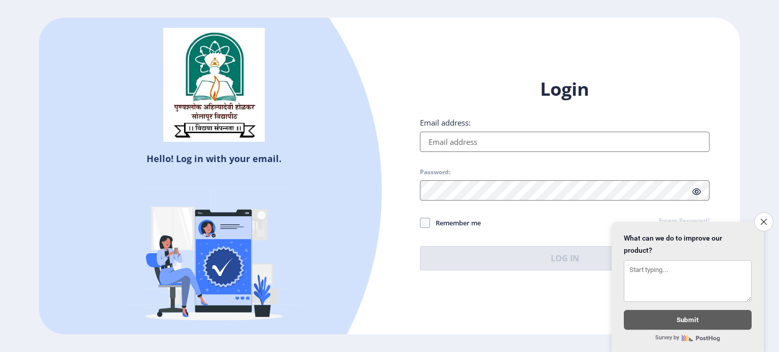
click at [532, 141] on input "Email address:" at bounding box center [565, 142] width 290 height 20
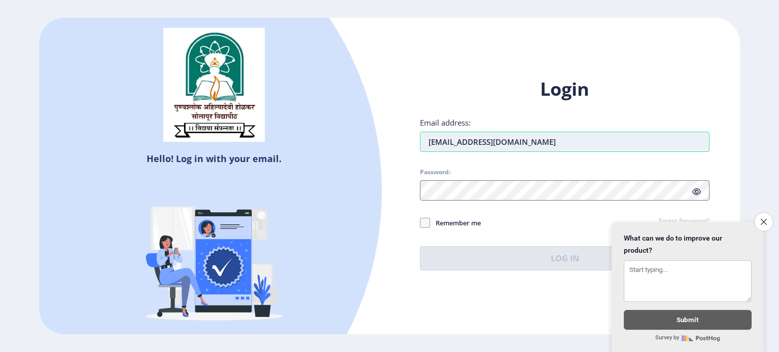
type input "[EMAIL_ADDRESS][DOMAIN_NAME]"
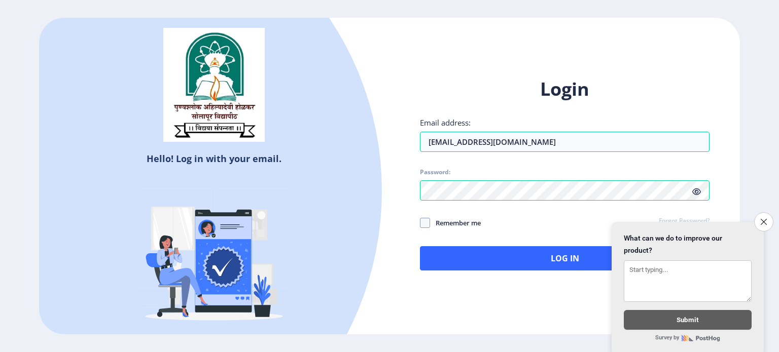
click at [437, 217] on span "Remember me" at bounding box center [455, 223] width 51 height 12
click at [420, 223] on input "Remember me" at bounding box center [420, 223] width 1 height 1
click at [437, 223] on span "Remember me" at bounding box center [455, 223] width 51 height 12
click at [420, 223] on input "Remember me" at bounding box center [420, 223] width 1 height 1
click at [437, 223] on span "Remember me" at bounding box center [455, 223] width 51 height 12
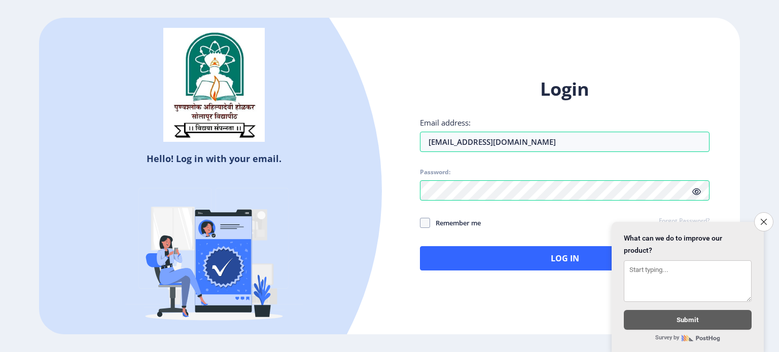
click at [420, 223] on input "Remember me" at bounding box center [420, 223] width 1 height 1
checkbox input "true"
drag, startPoint x: 699, startPoint y: 190, endPoint x: 693, endPoint y: 190, distance: 6.1
click at [693, 190] on icon at bounding box center [696, 192] width 9 height 8
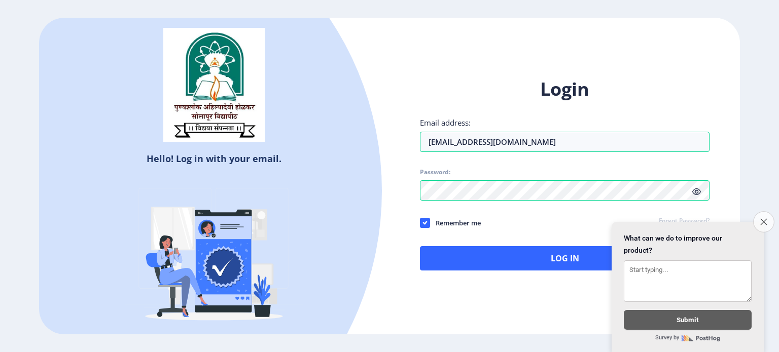
click at [761, 219] on icon "Close survey" at bounding box center [763, 222] width 7 height 7
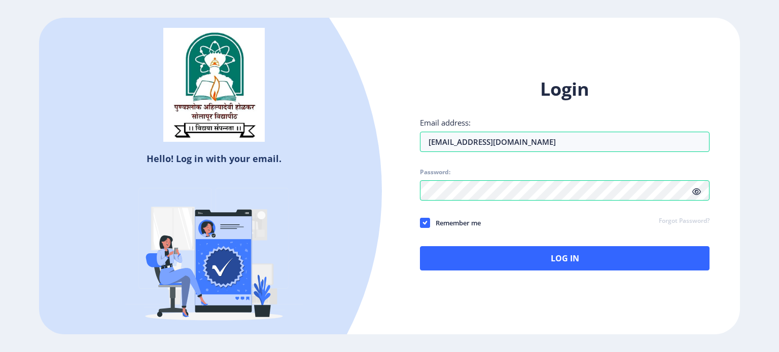
click at [694, 196] on span at bounding box center [696, 192] width 9 height 10
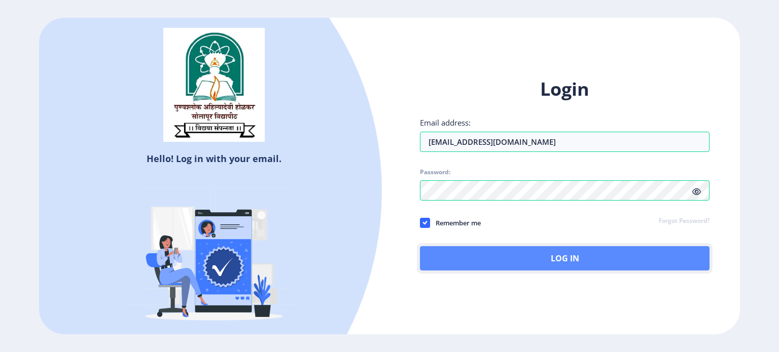
click at [540, 260] on button "Log In" at bounding box center [565, 258] width 290 height 24
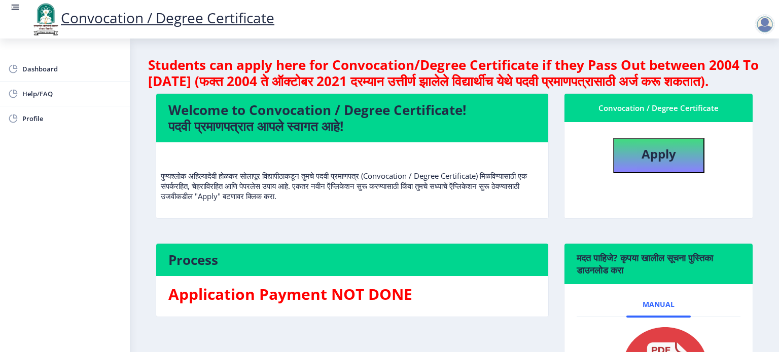
click at [763, 24] on div at bounding box center [765, 24] width 20 height 20
click at [46, 68] on span "Dashboard" at bounding box center [71, 69] width 99 height 12
click at [649, 173] on button "Apply" at bounding box center [658, 156] width 91 height 36
select select
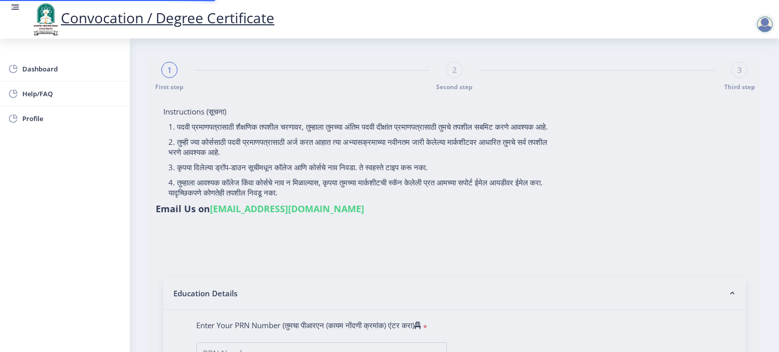
type input "Bagwan [PERSON_NAME]"
type input "Nasim"
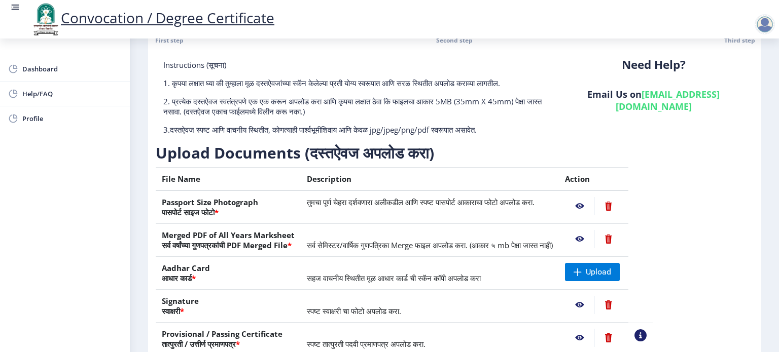
scroll to position [36, 0]
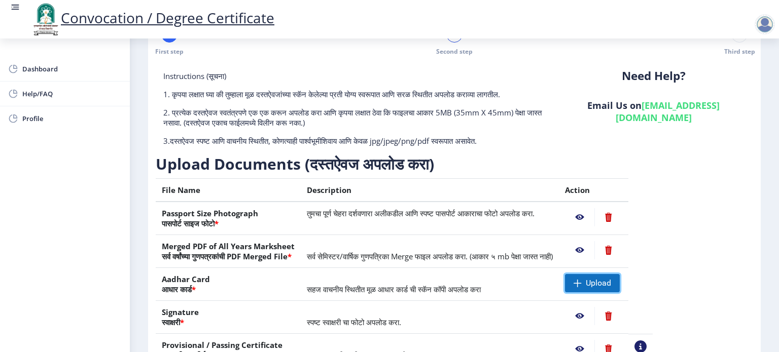
click at [620, 290] on span "Upload" at bounding box center [592, 283] width 55 height 18
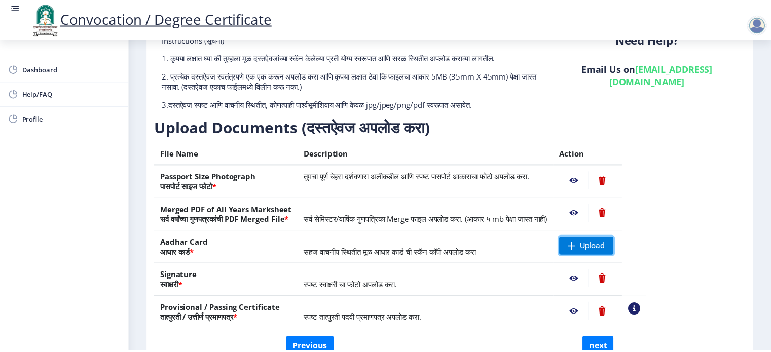
scroll to position [0, 0]
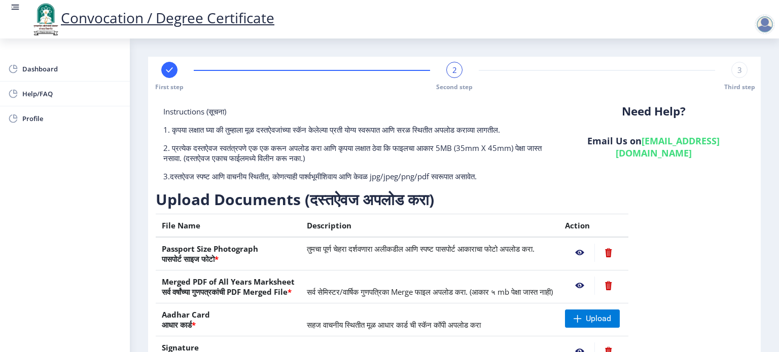
click at [594, 252] on nb-action at bounding box center [579, 253] width 29 height 18
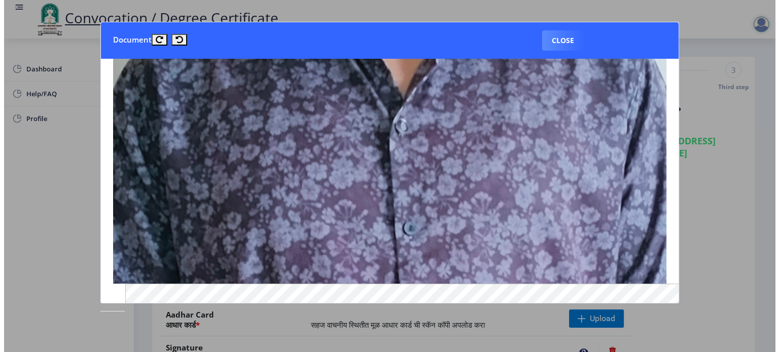
scroll to position [521, 0]
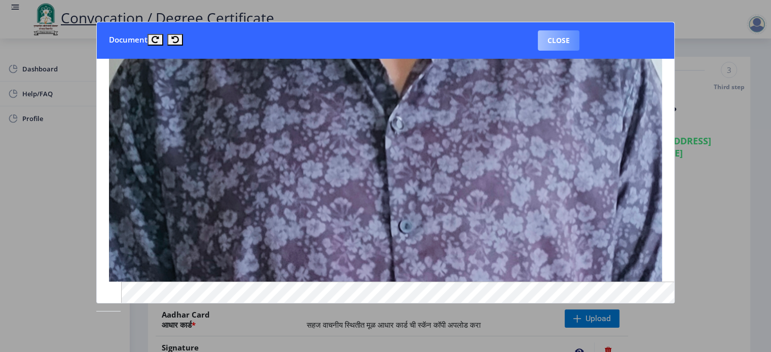
click at [561, 41] on button "Close" at bounding box center [559, 40] width 42 height 20
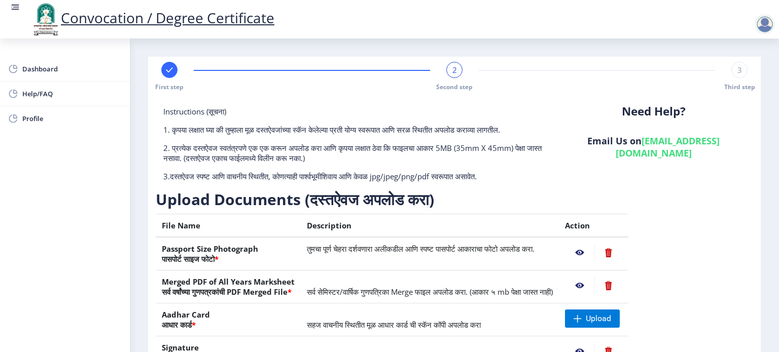
click at [594, 286] on nb-action at bounding box center [579, 286] width 29 height 18
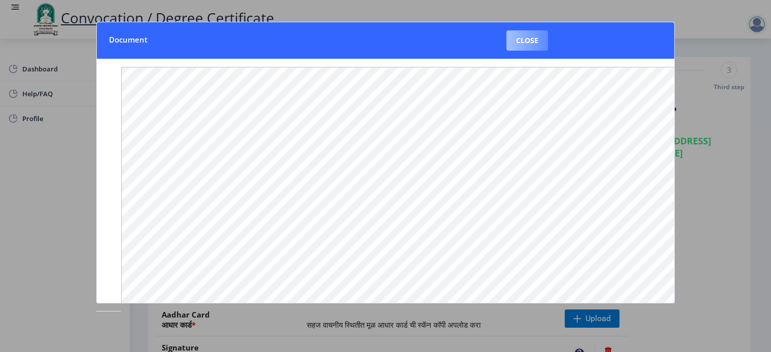
click at [533, 46] on button "Close" at bounding box center [528, 40] width 42 height 20
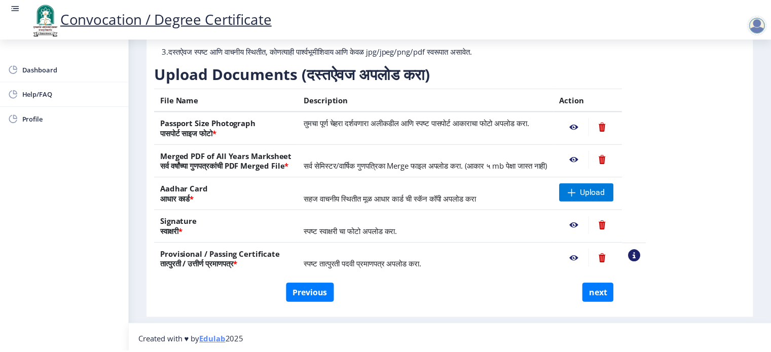
scroll to position [128, 0]
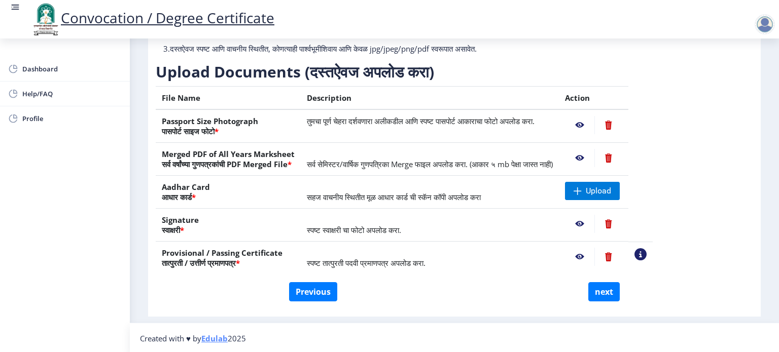
click at [594, 221] on nb-action at bounding box center [579, 224] width 29 height 18
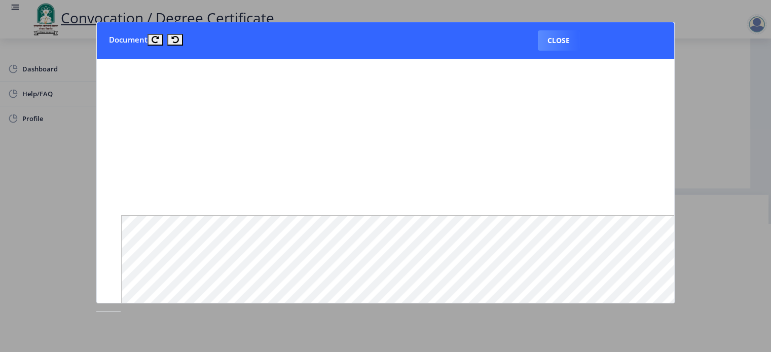
scroll to position [849, 0]
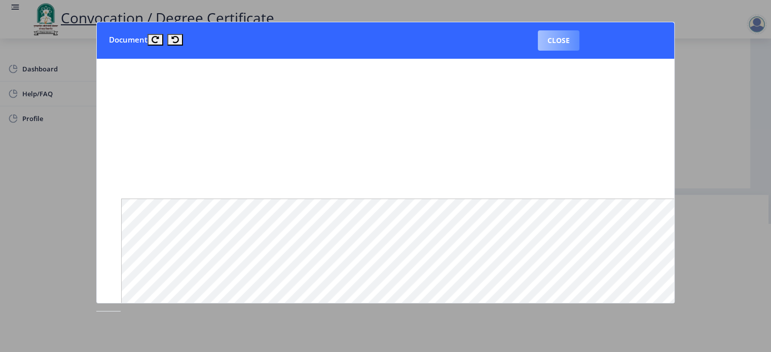
click at [558, 48] on button "Close" at bounding box center [559, 40] width 42 height 20
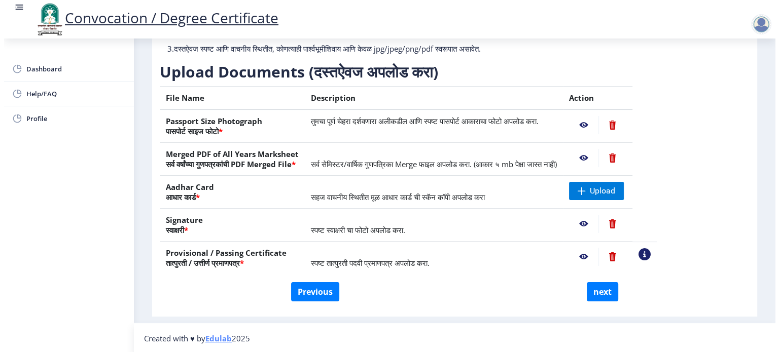
scroll to position [29, 0]
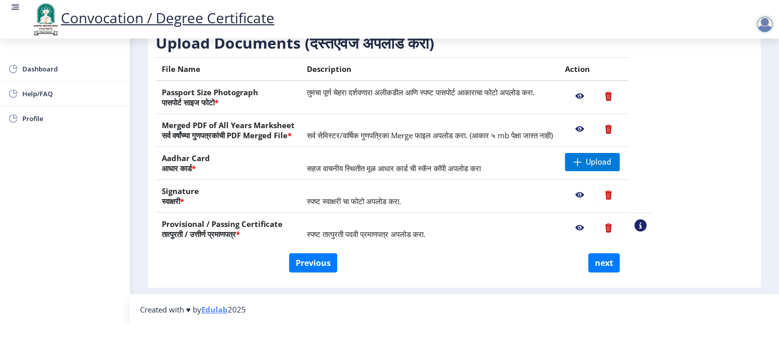
click at [594, 227] on nb-action at bounding box center [579, 228] width 29 height 18
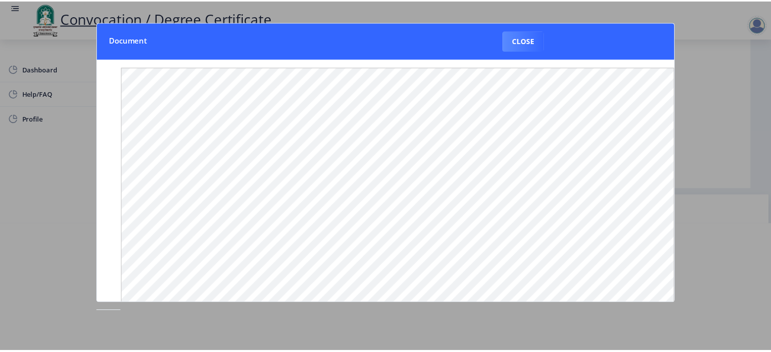
scroll to position [0, 0]
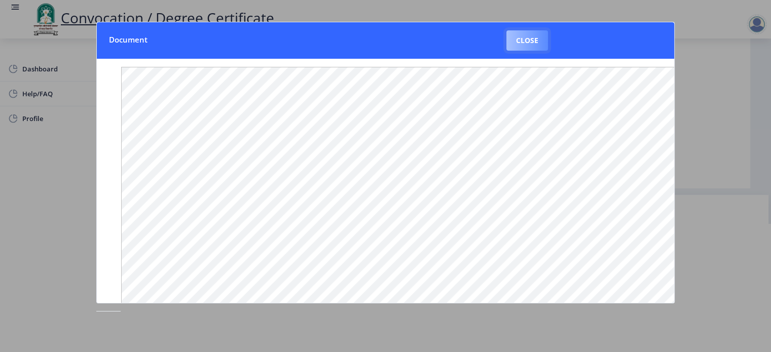
click at [516, 34] on button "Close" at bounding box center [528, 40] width 42 height 20
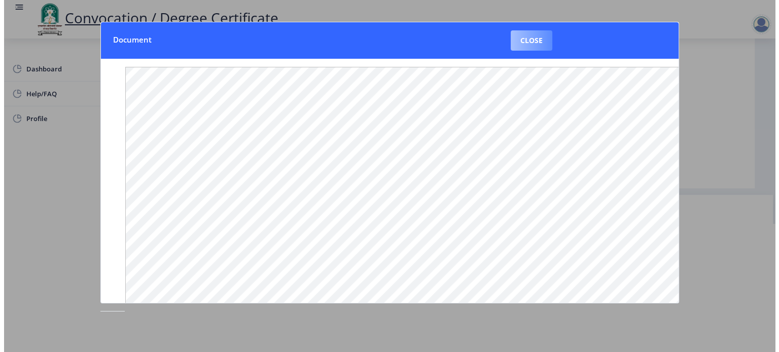
scroll to position [29, 0]
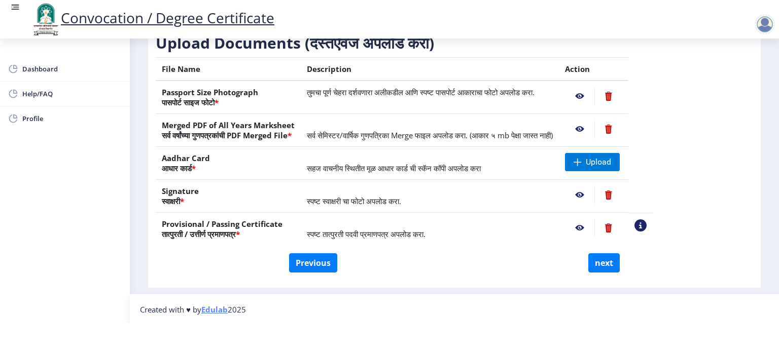
click at [594, 223] on nb-action at bounding box center [579, 228] width 29 height 18
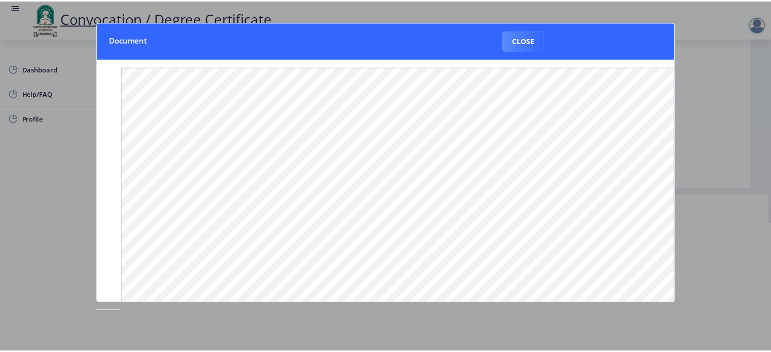
scroll to position [0, 0]
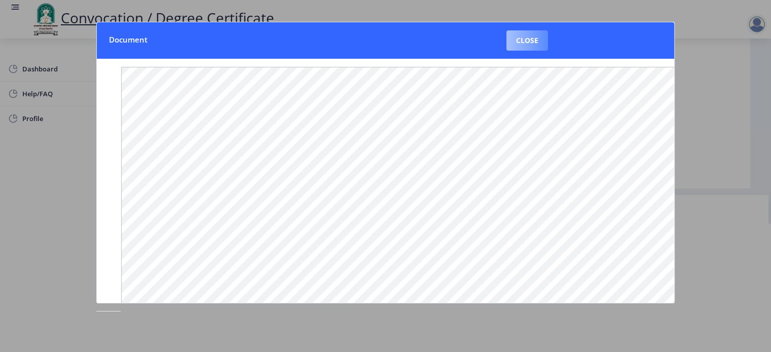
click at [540, 33] on button "Close" at bounding box center [528, 40] width 42 height 20
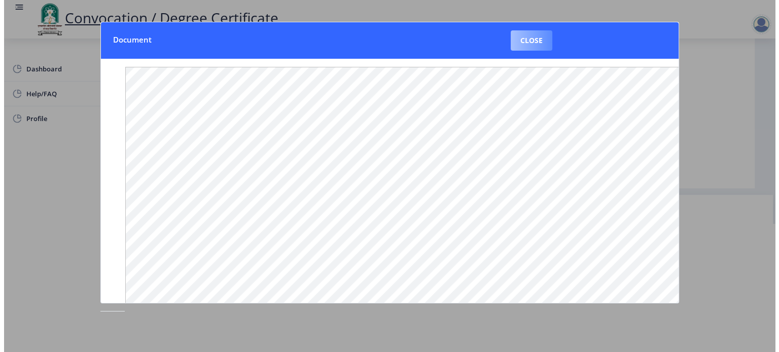
scroll to position [29, 0]
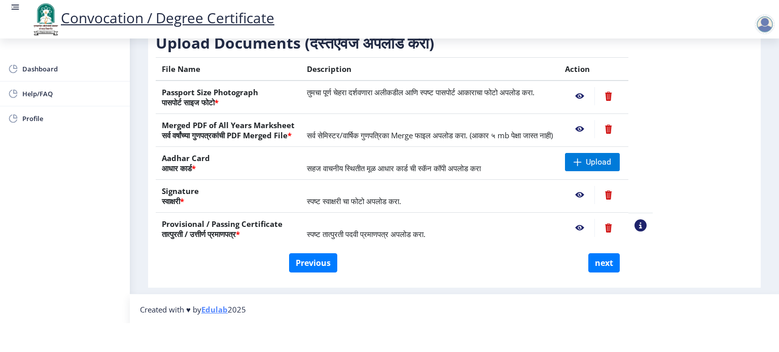
click at [424, 158] on td "सहज वाचनीय स्थितीत मूळ आधार कार्ड ची स्कॅन कॉपी अपलोड करा" at bounding box center [430, 163] width 258 height 33
click at [341, 167] on span "सहज वाचनीय स्थितीत मूळ आधार कार्ड ची स्कॅन कॉपी अपलोड करा" at bounding box center [394, 168] width 174 height 10
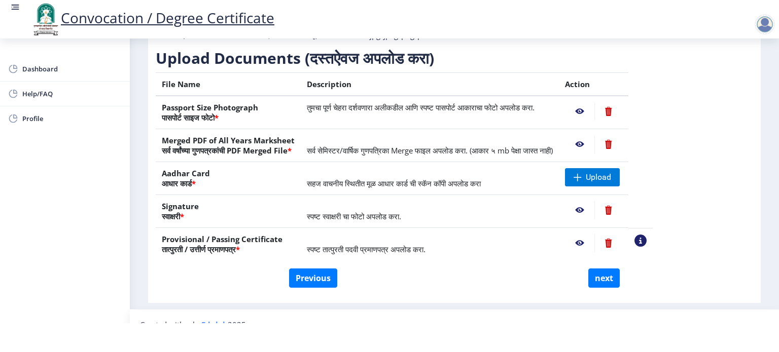
scroll to position [128, 0]
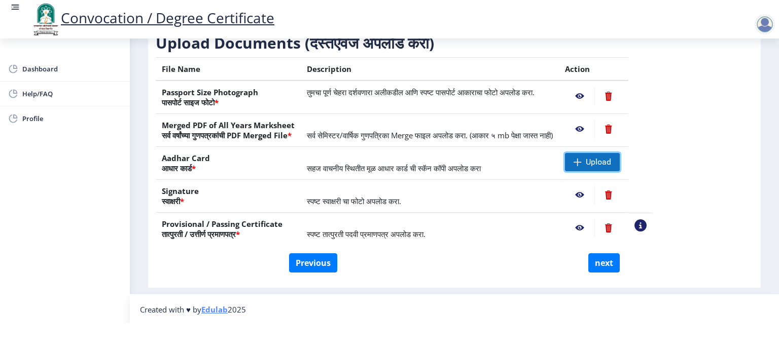
click at [614, 155] on span "Upload" at bounding box center [592, 162] width 55 height 18
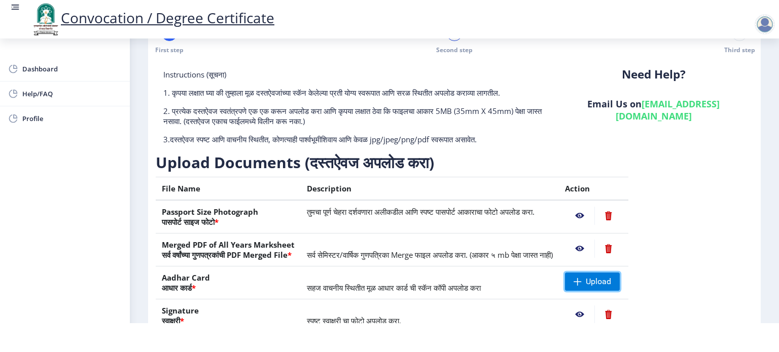
scroll to position [0, 0]
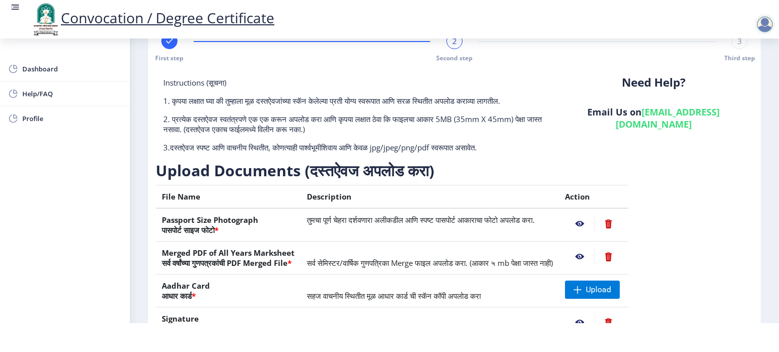
drag, startPoint x: 621, startPoint y: 115, endPoint x: 699, endPoint y: 115, distance: 77.6
click at [699, 115] on link "[EMAIL_ADDRESS][DOMAIN_NAME]" at bounding box center [668, 118] width 104 height 24
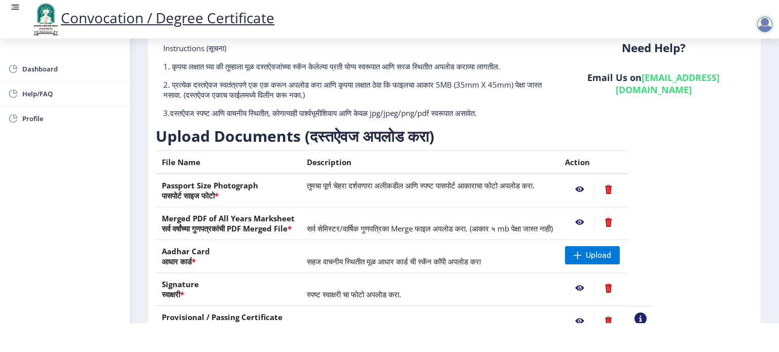
scroll to position [128, 0]
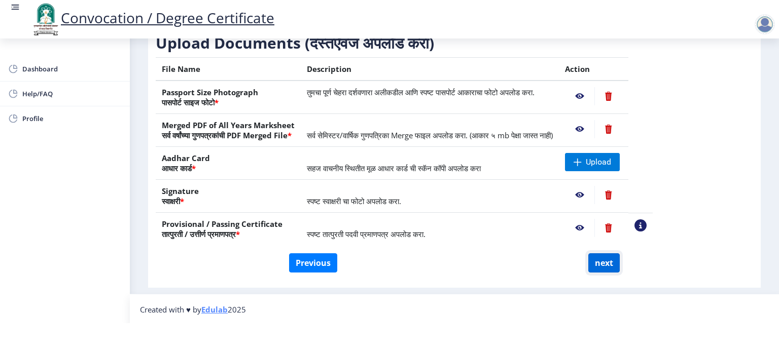
click at [599, 266] on button "next" at bounding box center [603, 263] width 31 height 19
select select
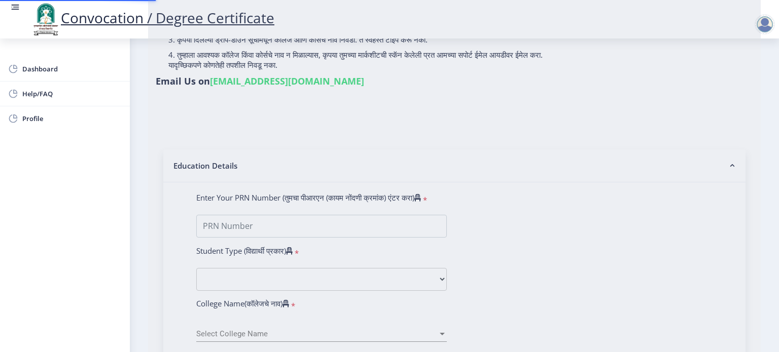
scroll to position [0, 0]
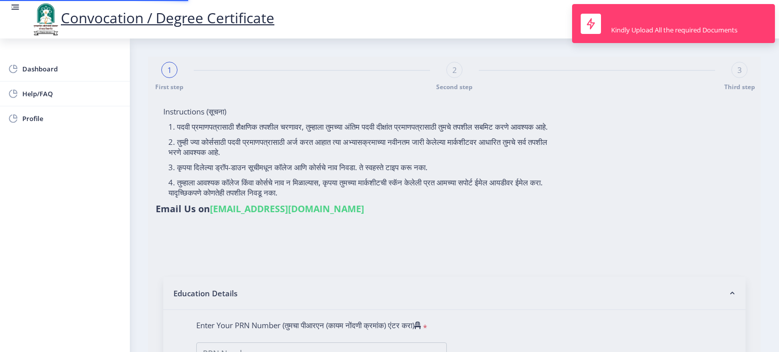
type input "1300001130"
select select "Regular"
select select "2016"
select select "May"
select select "FIRST CLASS"
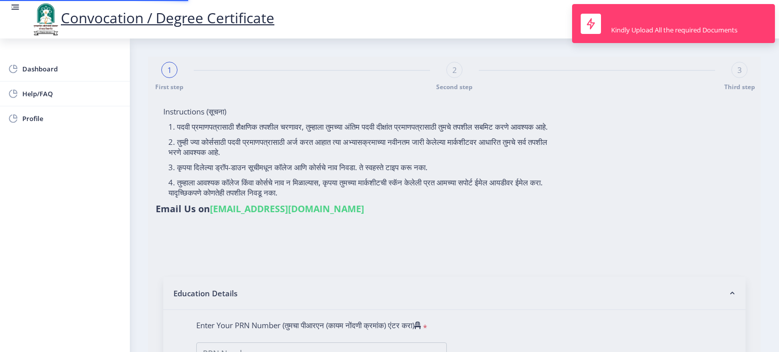
type input "5935"
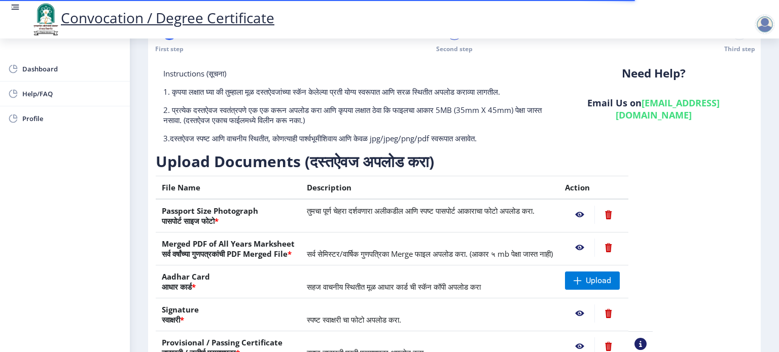
scroll to position [128, 0]
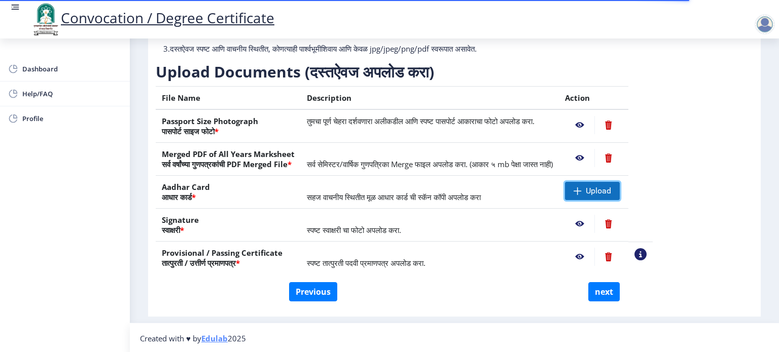
click at [611, 190] on span "Upload" at bounding box center [598, 191] width 25 height 10
click at [765, 19] on div at bounding box center [765, 24] width 20 height 20
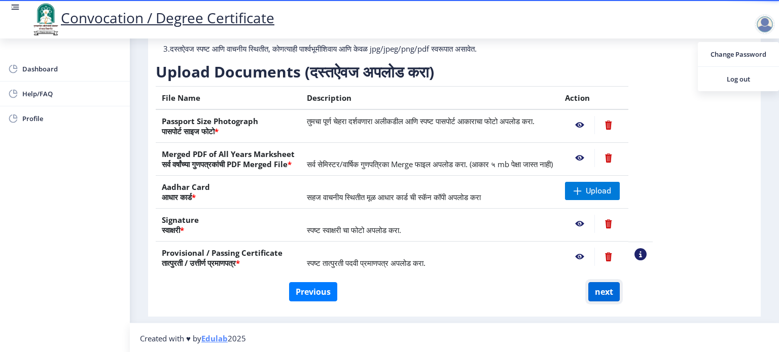
click at [604, 293] on button "next" at bounding box center [603, 291] width 31 height 19
select select
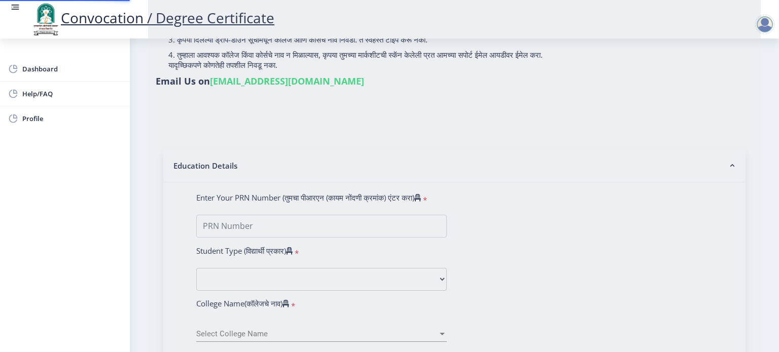
scroll to position [0, 0]
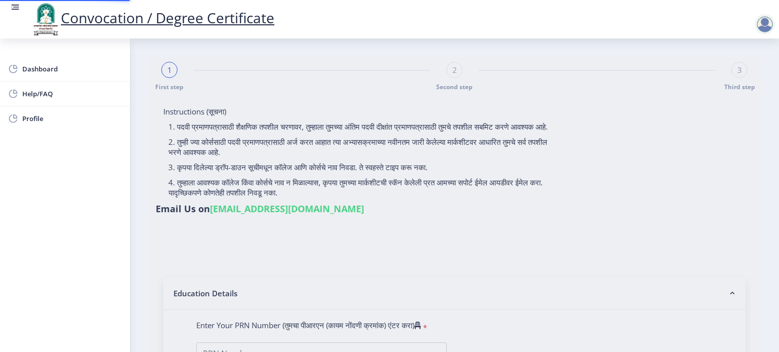
type input "1300001130"
select select "Regular"
select select "2016"
select select "May"
select select "FIRST CLASS"
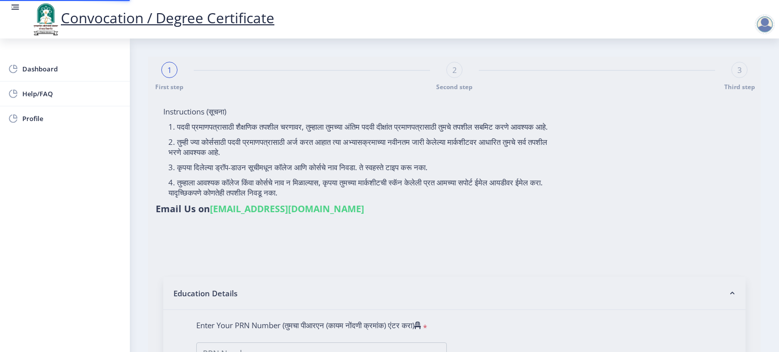
type input "5935"
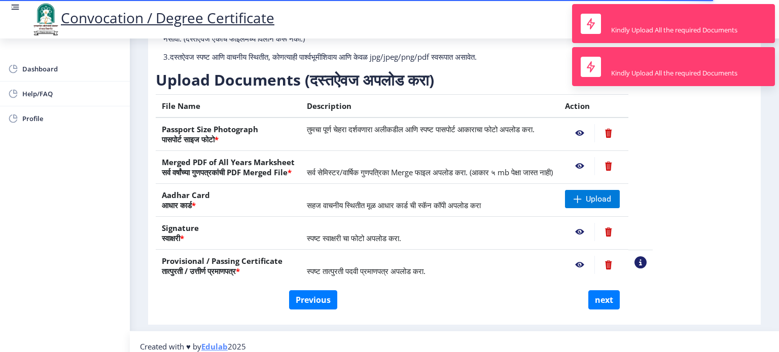
scroll to position [128, 0]
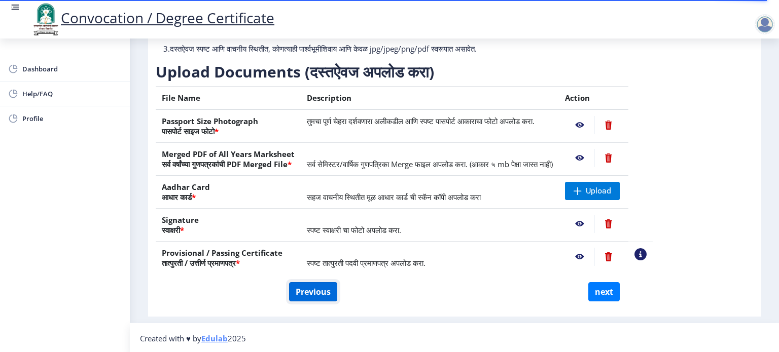
click at [316, 284] on button "Previous" at bounding box center [313, 291] width 48 height 19
select select "Regular"
select select "2016"
select select "May"
select select "FIRST CLASS"
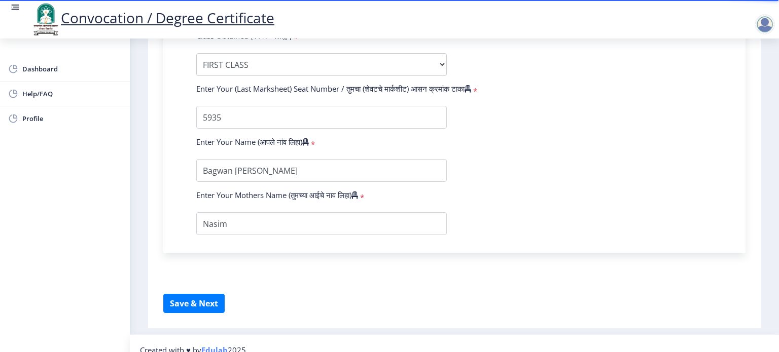
scroll to position [629, 0]
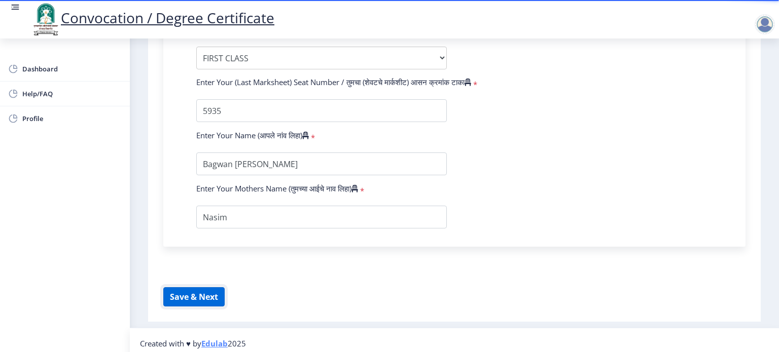
click at [207, 288] on button "Save & Next" at bounding box center [193, 297] width 61 height 19
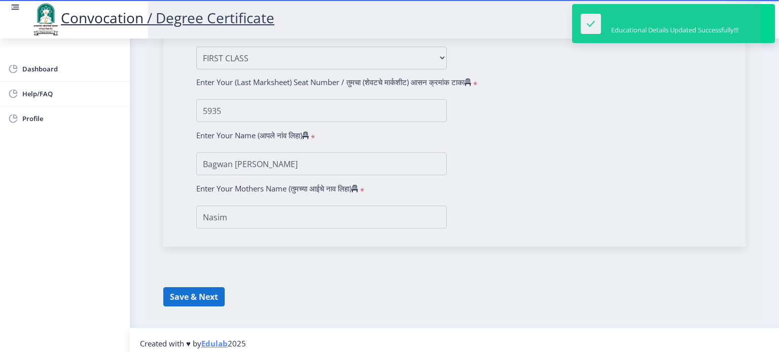
select select
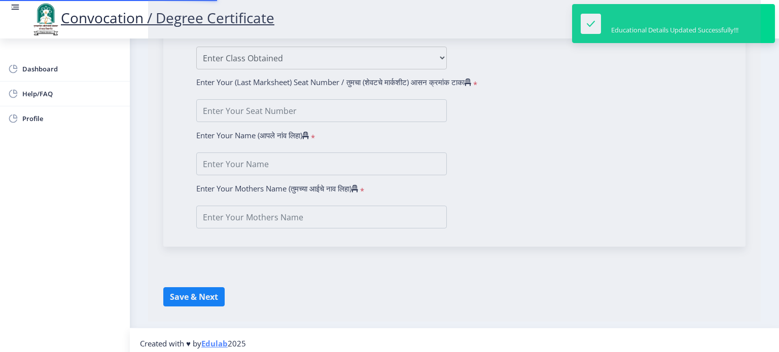
type input "Bagwan [PERSON_NAME]"
type input "Nasim"
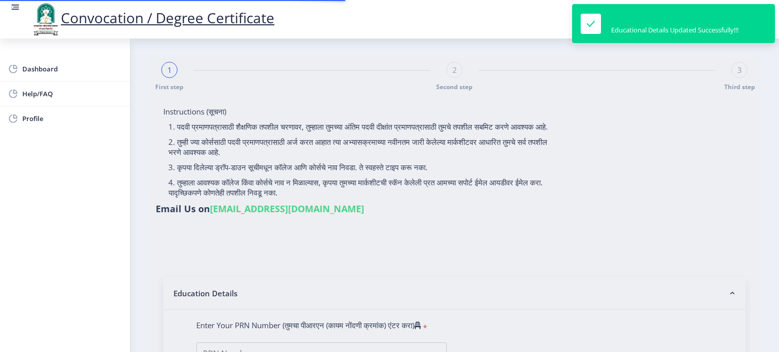
type input "1300001130"
select select "Regular"
select select "2016"
select select "May"
select select "FIRST CLASS"
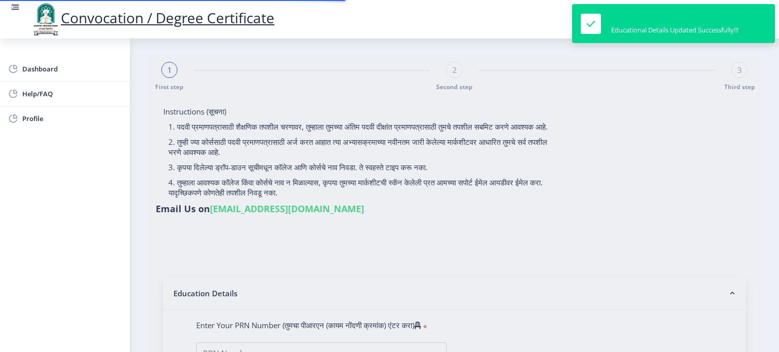
type input "5935"
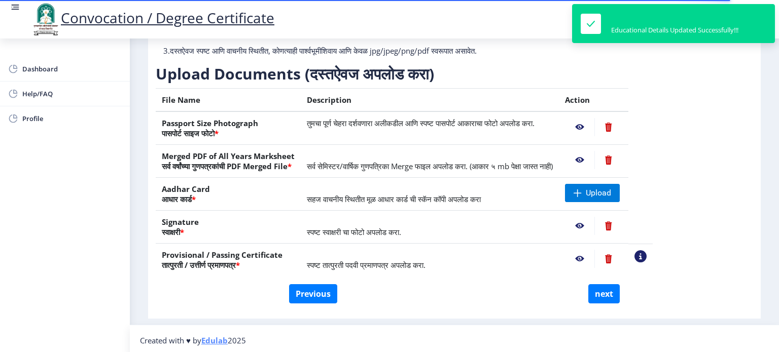
scroll to position [127, 0]
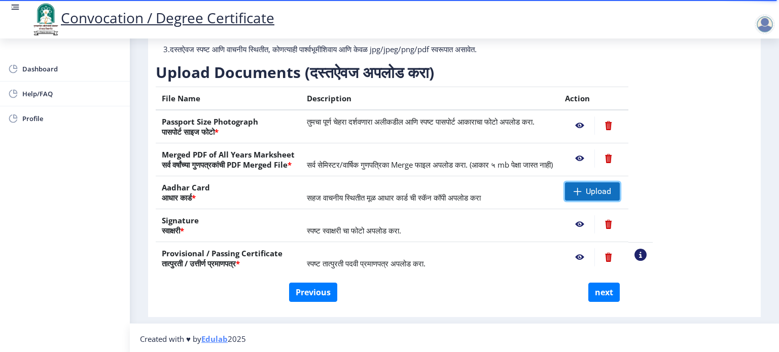
click at [611, 195] on span "Upload" at bounding box center [598, 192] width 25 height 10
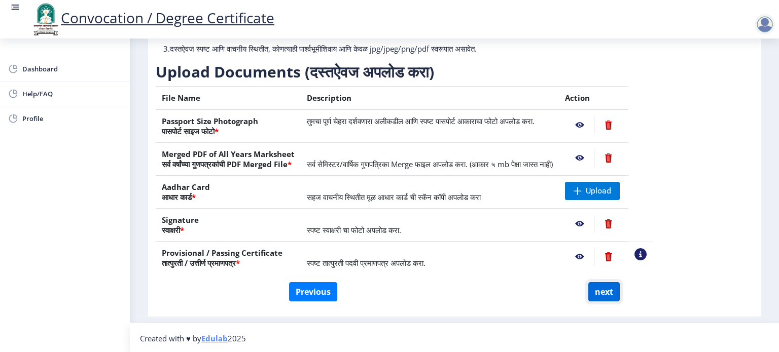
click at [595, 290] on button "next" at bounding box center [603, 291] width 31 height 19
select select
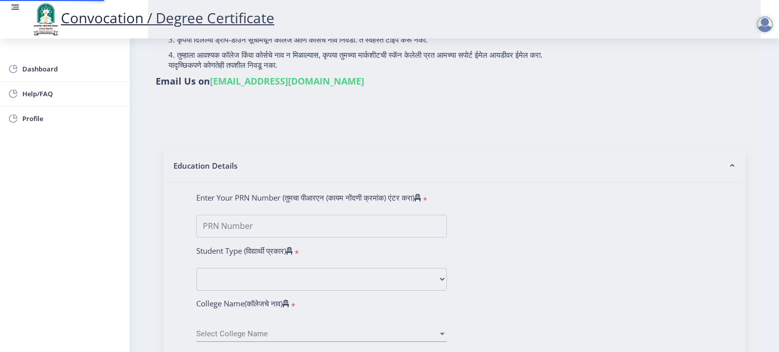
scroll to position [0, 0]
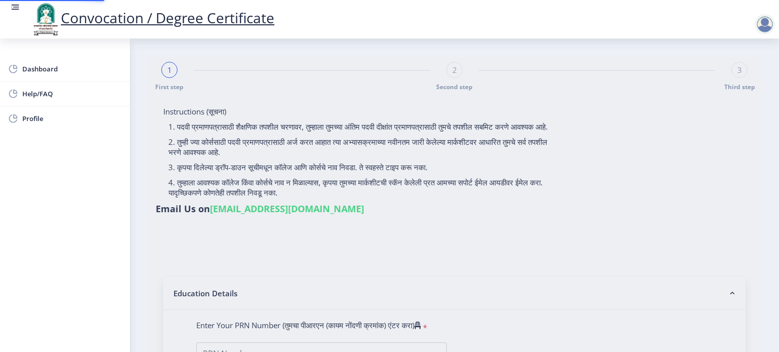
type input "1300001130"
select select "Regular"
select select "2016"
select select "May"
select select "FIRST CLASS"
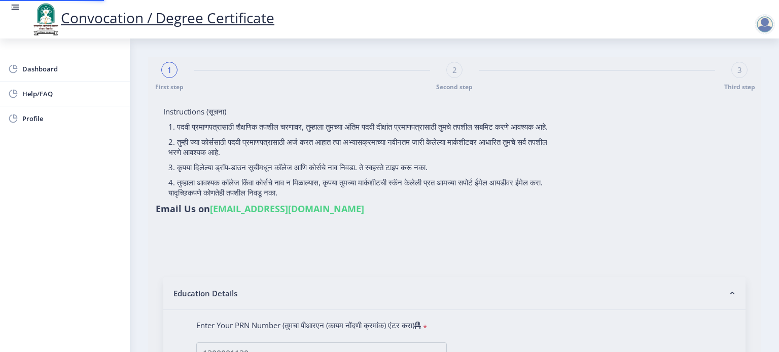
type input "5935"
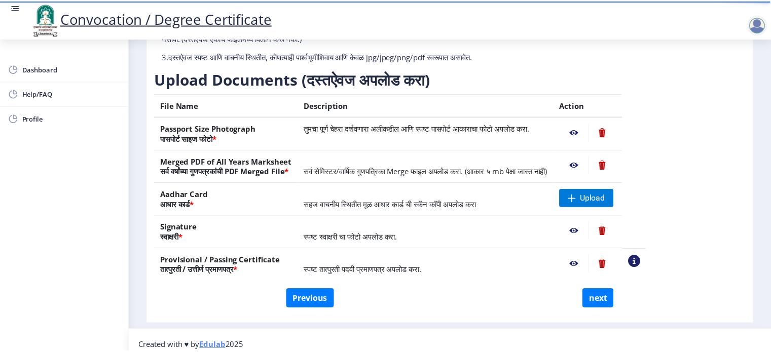
scroll to position [128, 0]
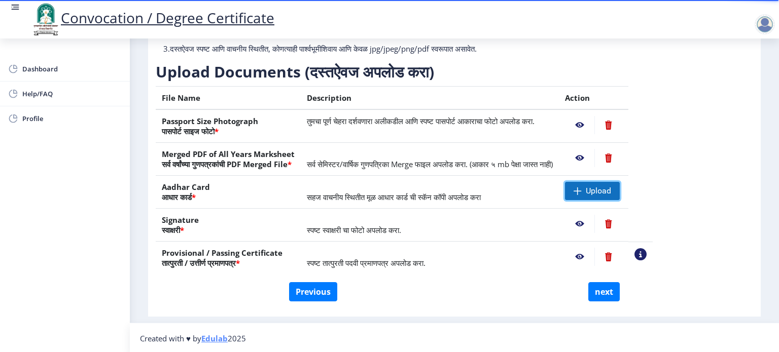
click at [611, 193] on span "Upload" at bounding box center [598, 191] width 25 height 10
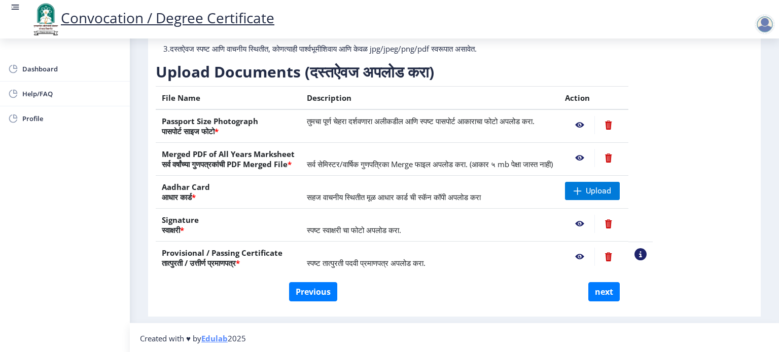
click at [208, 20] on link "Convocation / Degree Certificate" at bounding box center [152, 17] width 244 height 19
click at [594, 157] on nb-action at bounding box center [579, 158] width 29 height 18
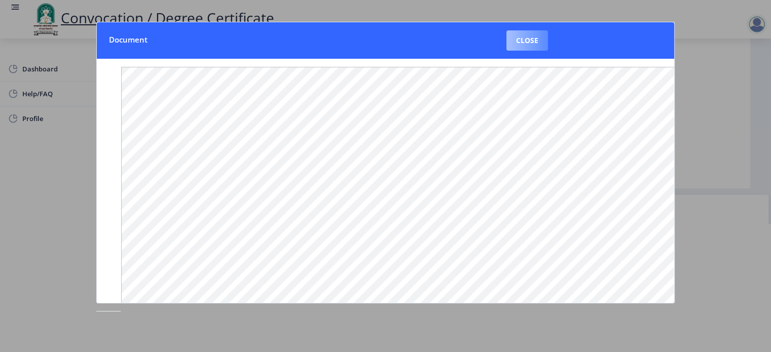
click at [536, 38] on button "Close" at bounding box center [528, 40] width 42 height 20
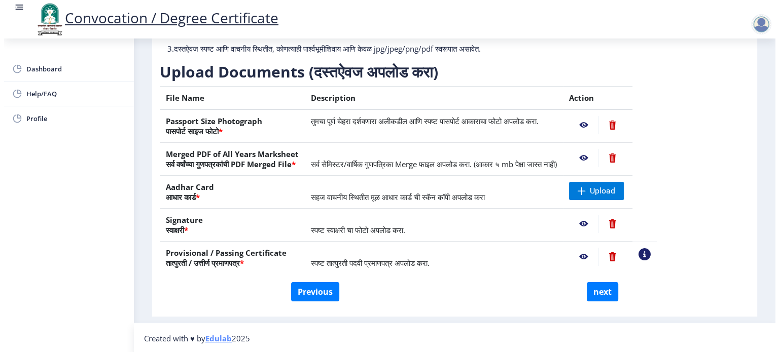
scroll to position [29, 0]
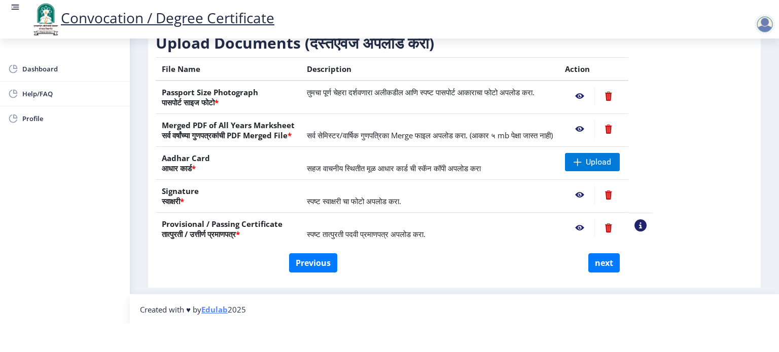
click at [594, 95] on nb-action at bounding box center [579, 96] width 29 height 18
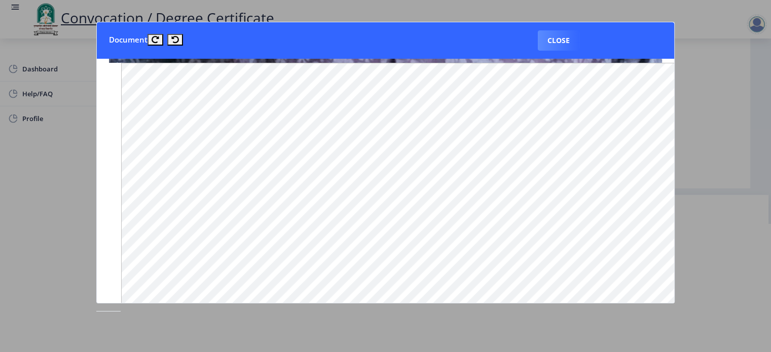
scroll to position [741, 0]
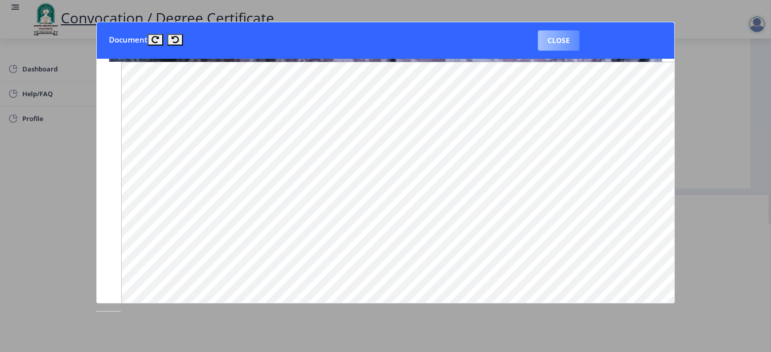
click at [554, 41] on button "Close" at bounding box center [559, 40] width 42 height 20
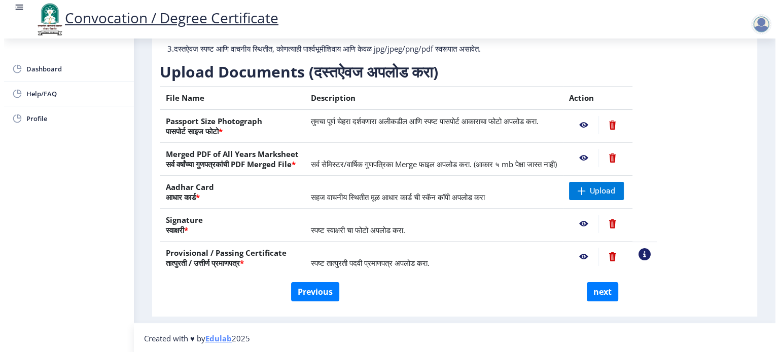
scroll to position [29, 0]
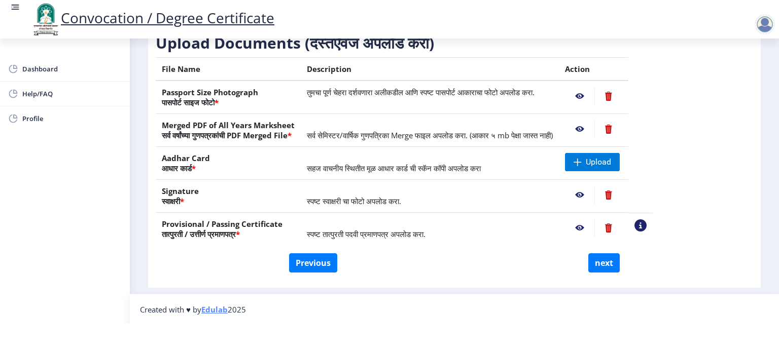
click at [594, 226] on nb-action at bounding box center [579, 228] width 29 height 18
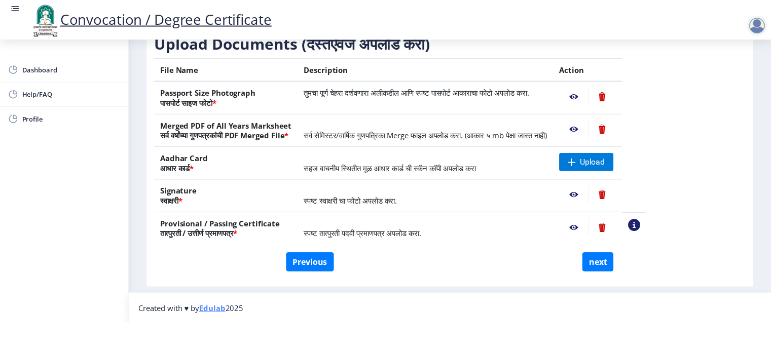
scroll to position [0, 0]
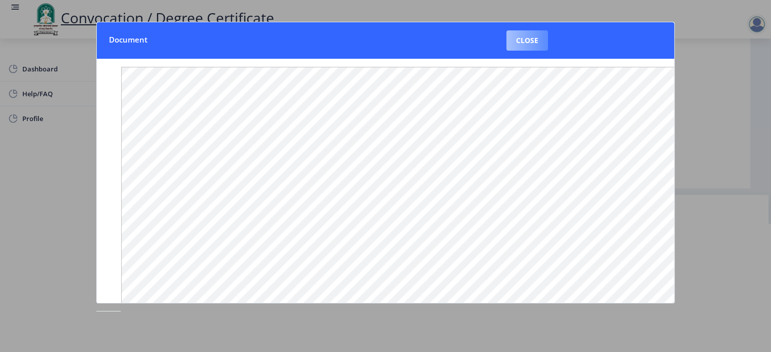
click at [521, 40] on button "Close" at bounding box center [528, 40] width 42 height 20
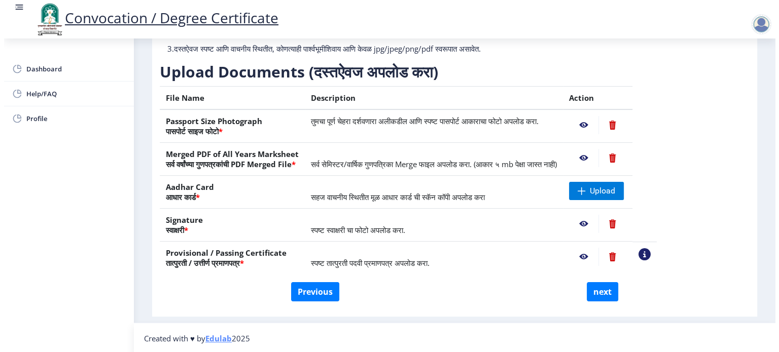
scroll to position [29, 0]
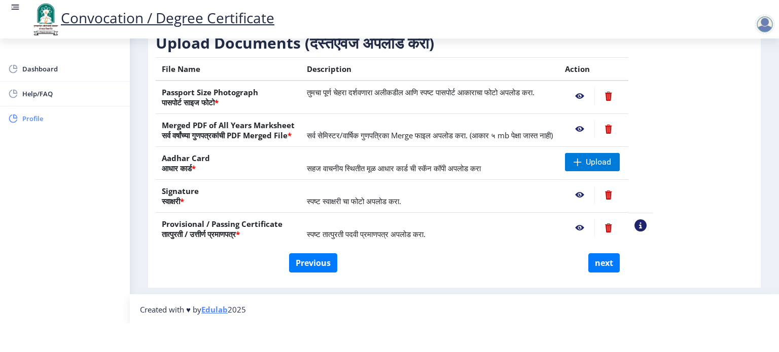
click at [28, 119] on span "Profile" at bounding box center [71, 119] width 99 height 12
select select
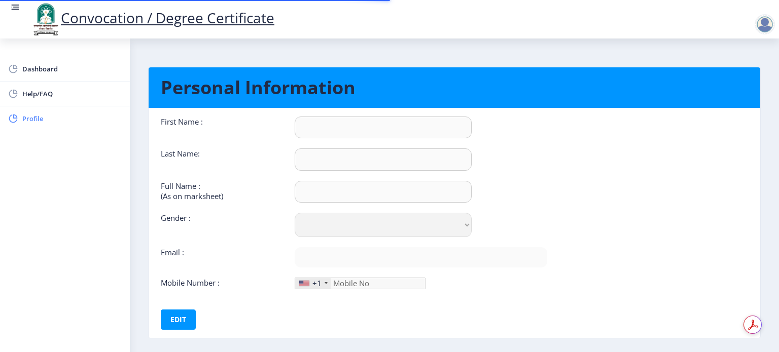
type input "Imran"
type input "Bagwan"
type input "Bagwan [PERSON_NAME]"
select select "[DEMOGRAPHIC_DATA]"
type input "[EMAIL_ADDRESS][DOMAIN_NAME]"
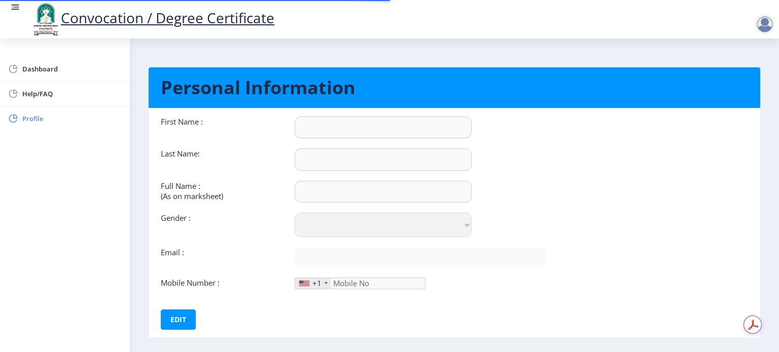
type input "8381059105"
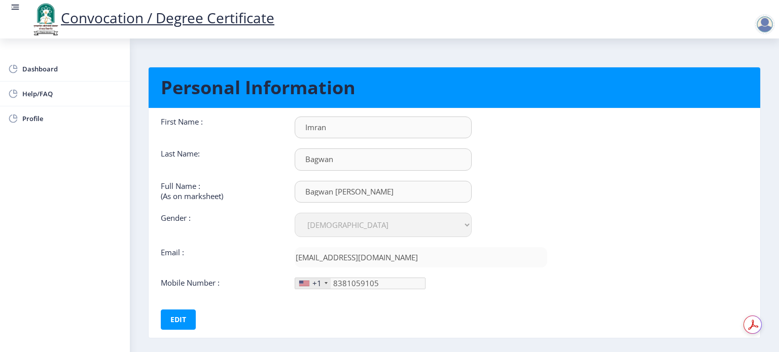
click at [325, 282] on div at bounding box center [326, 283] width 3 height 2
click at [309, 280] on div "+1" at bounding box center [313, 283] width 36 height 11
click at [321, 283] on div "+1" at bounding box center [313, 283] width 36 height 11
click at [171, 313] on button "Edit" at bounding box center [178, 320] width 35 height 20
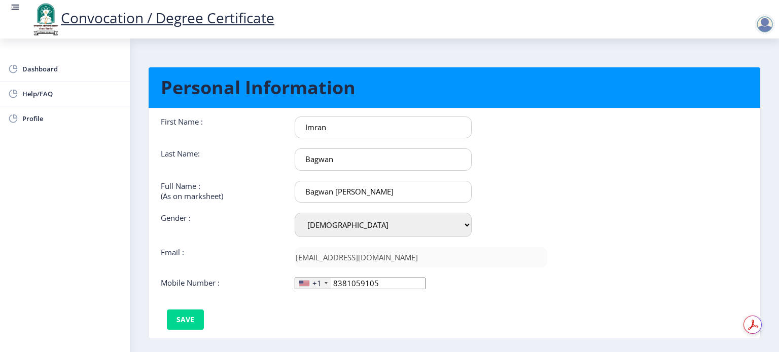
click at [320, 283] on div "+1" at bounding box center [316, 283] width 9 height 10
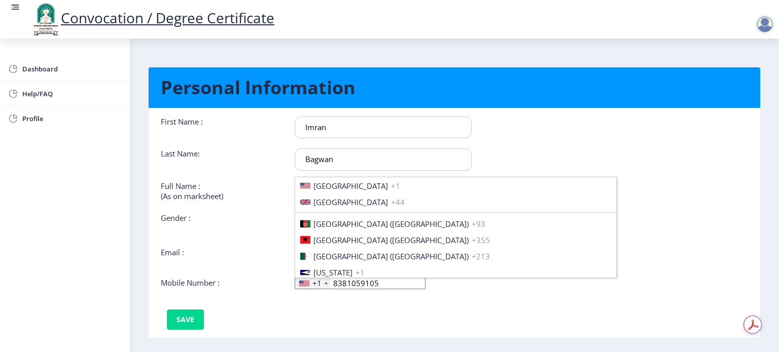
scroll to position [1553, 0]
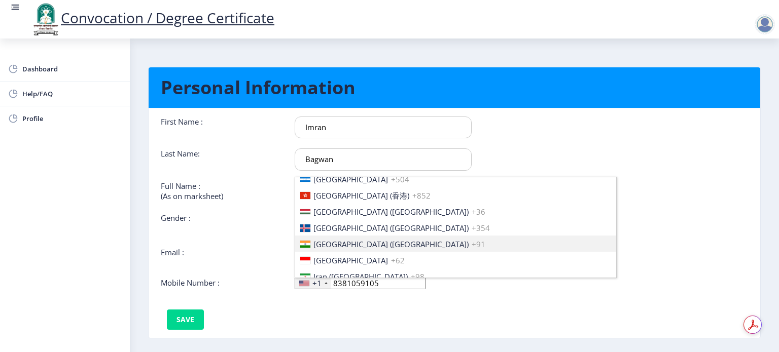
click at [338, 247] on span "[GEOGRAPHIC_DATA] ([GEOGRAPHIC_DATA])" at bounding box center [390, 244] width 155 height 10
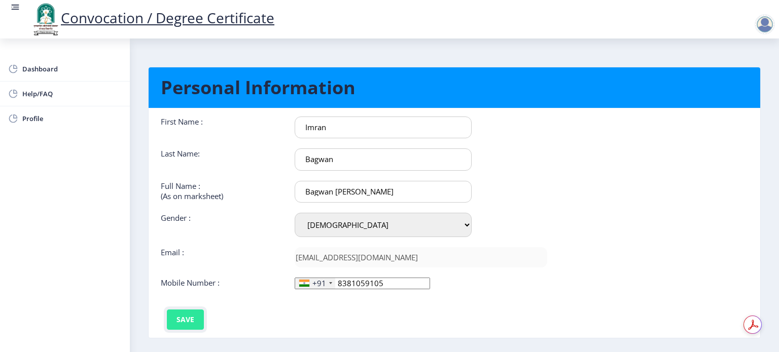
click at [187, 318] on button "Save" at bounding box center [185, 320] width 37 height 20
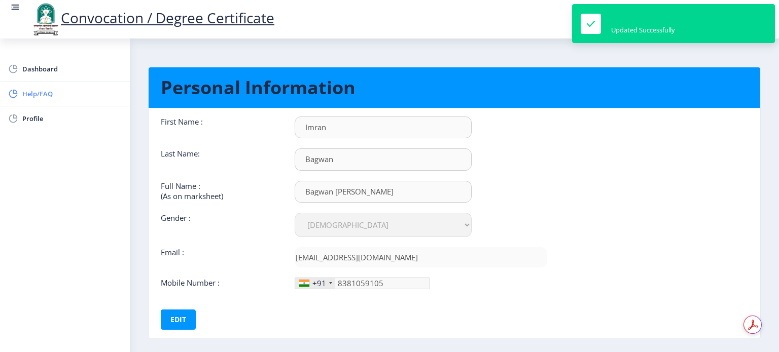
click at [52, 98] on span "Help/FAQ" at bounding box center [71, 94] width 99 height 12
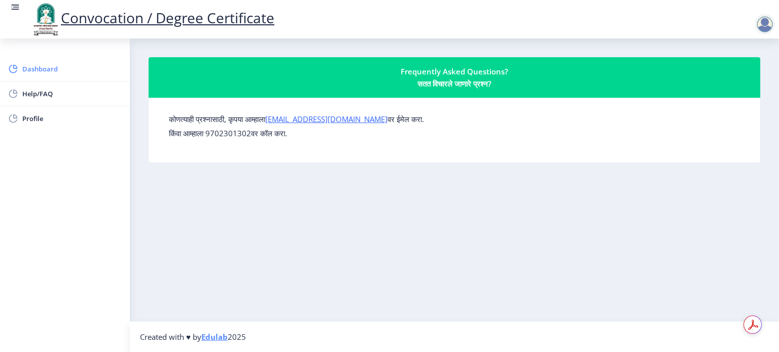
click at [41, 79] on link "Dashboard" at bounding box center [65, 69] width 130 height 24
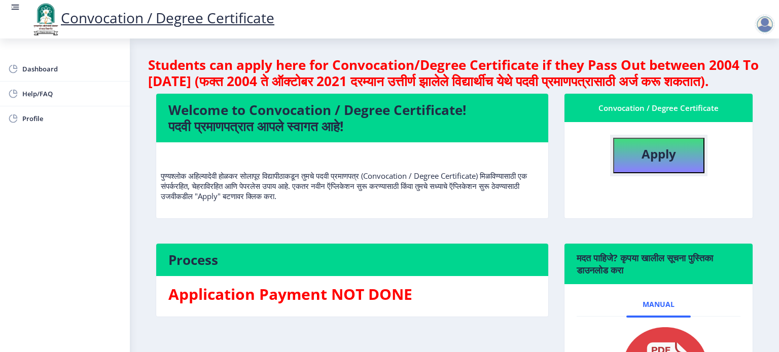
click at [661, 162] on b "Apply" at bounding box center [659, 154] width 34 height 17
select select
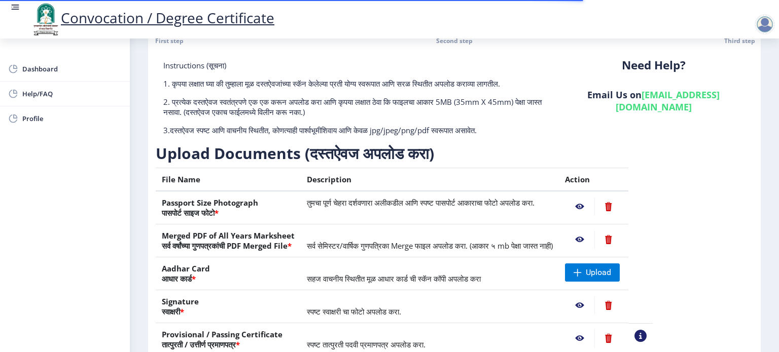
scroll to position [128, 0]
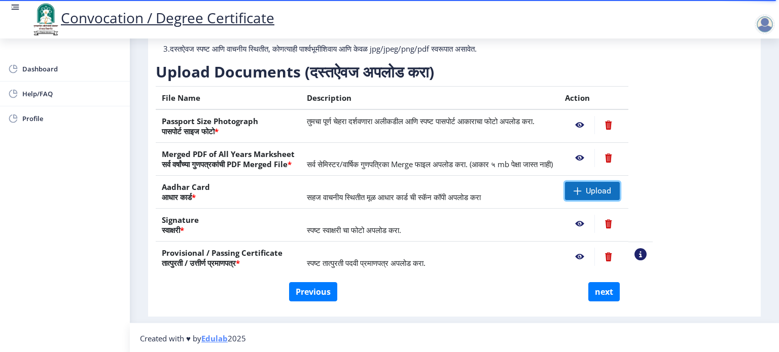
click at [582, 189] on span at bounding box center [578, 191] width 8 height 8
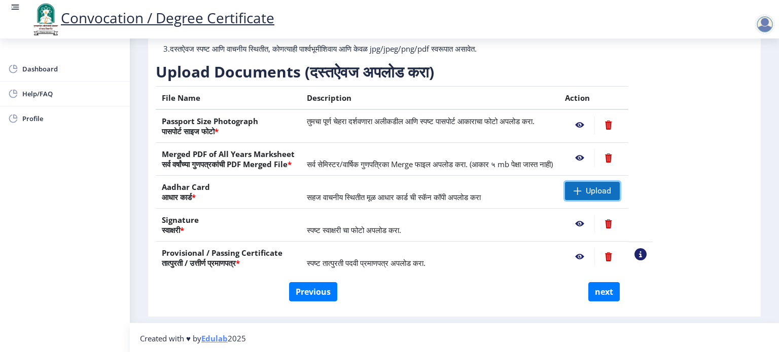
click at [611, 188] on span "Upload" at bounding box center [598, 191] width 25 height 10
click at [582, 188] on span at bounding box center [578, 191] width 8 height 8
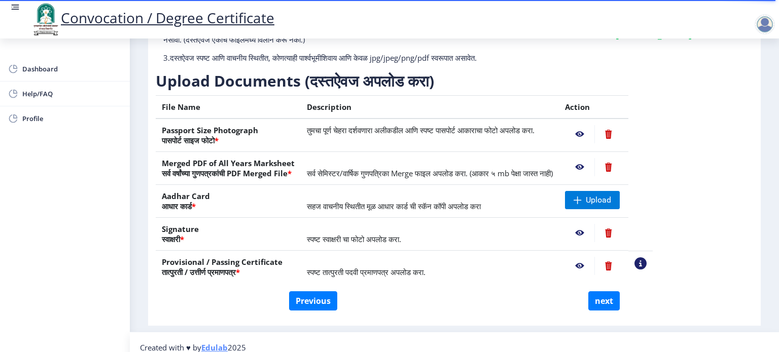
scroll to position [128, 0]
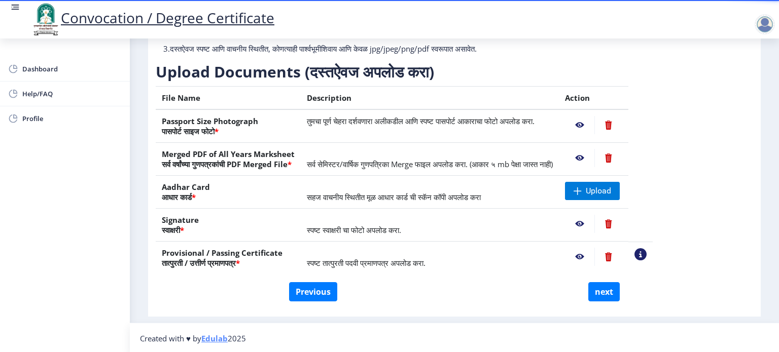
click at [760, 30] on div at bounding box center [765, 24] width 20 height 20
click at [506, 326] on nav "Created with ♥ by Edulab 2025" at bounding box center [454, 338] width 649 height 31
click at [611, 187] on span "Upload" at bounding box center [598, 191] width 25 height 10
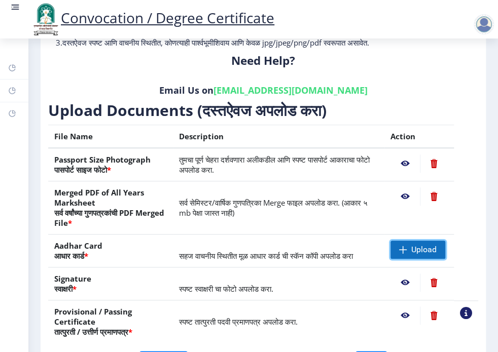
click at [418, 245] on span "Upload" at bounding box center [423, 250] width 25 height 10
click at [404, 255] on span "Upload" at bounding box center [418, 250] width 55 height 18
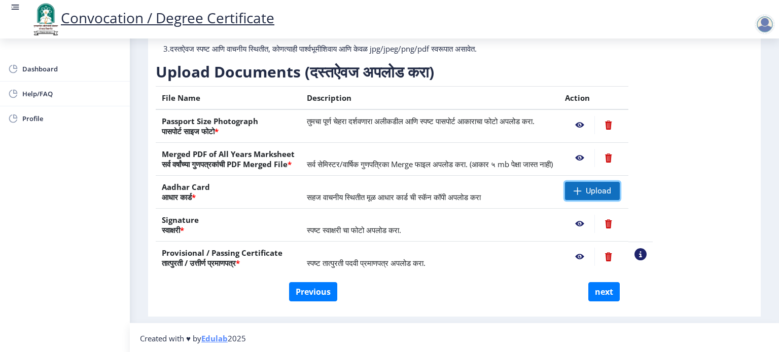
click at [611, 191] on span "Upload" at bounding box center [598, 191] width 25 height 10
click at [600, 286] on button "next" at bounding box center [603, 291] width 31 height 19
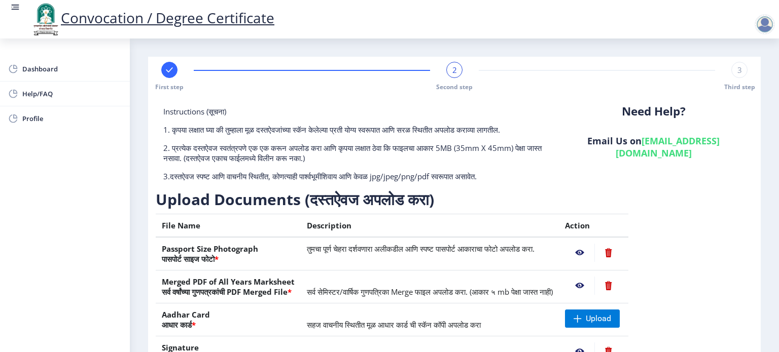
select select
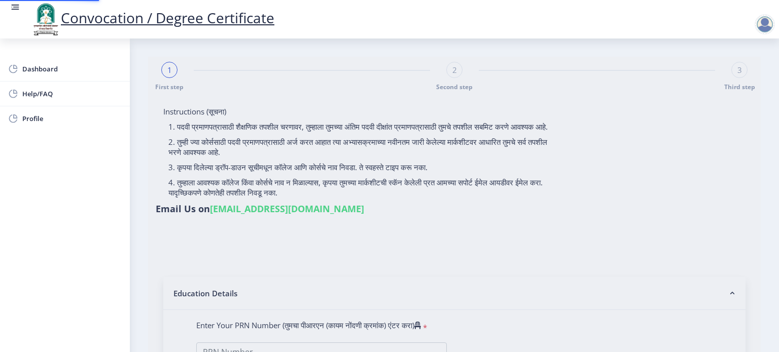
type input "Bagwan [PERSON_NAME]"
type input "Nasim"
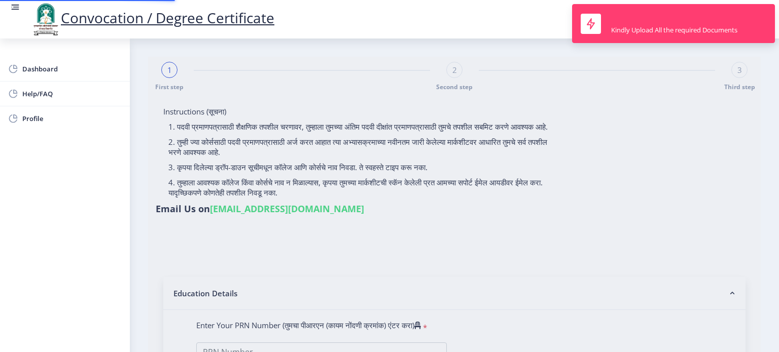
type input "1300001130"
select select "Regular"
select select "2016"
select select "May"
select select "FIRST CLASS"
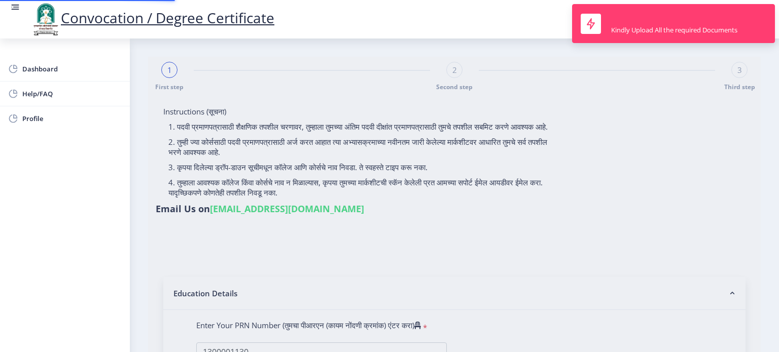
type input "5935"
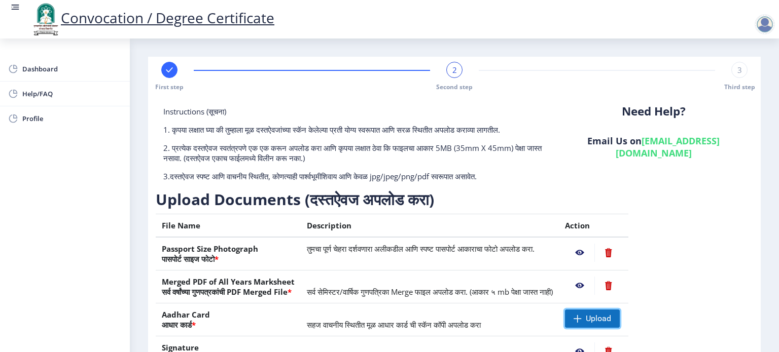
click at [620, 325] on span "Upload" at bounding box center [592, 319] width 55 height 18
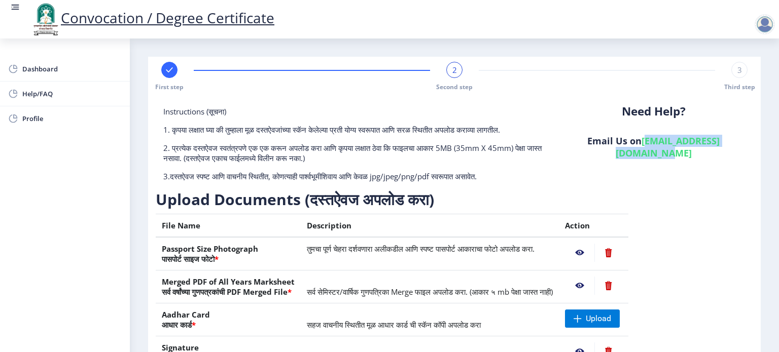
drag, startPoint x: 623, startPoint y: 141, endPoint x: 742, endPoint y: 139, distance: 119.2
click at [742, 139] on h6 "Email Us on su.sfc@studentscenter.in" at bounding box center [653, 147] width 184 height 24
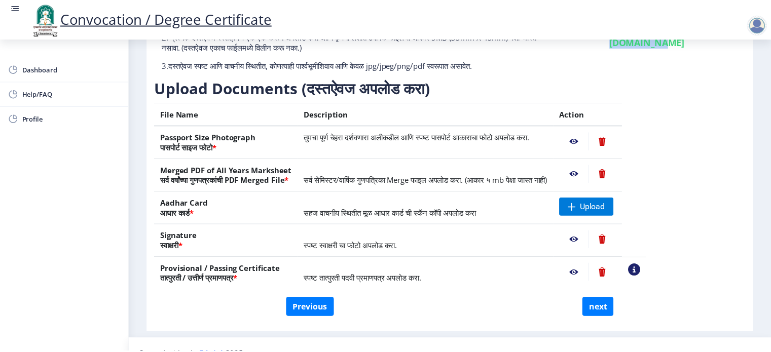
scroll to position [128, 0]
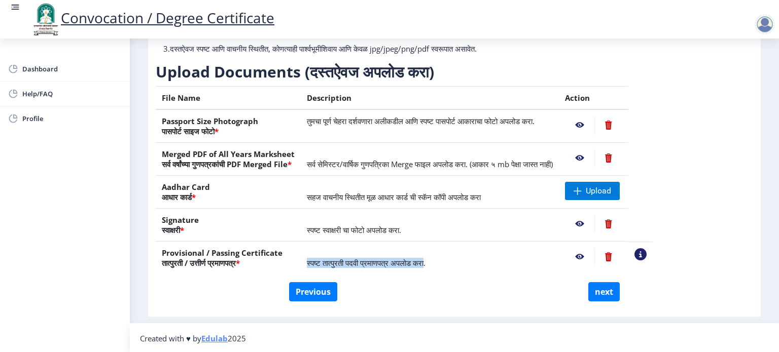
drag, startPoint x: 318, startPoint y: 261, endPoint x: 440, endPoint y: 263, distance: 122.2
click at [425, 263] on span "स्पष्ट तात्पुरती पदवी प्रमाणपत्र अपलोड करा." at bounding box center [366, 263] width 119 height 10
click at [594, 254] on nb-action at bounding box center [579, 257] width 29 height 18
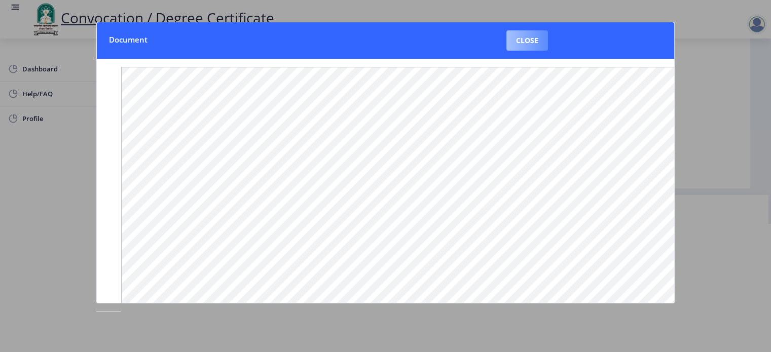
click at [529, 31] on button "Close" at bounding box center [528, 40] width 42 height 20
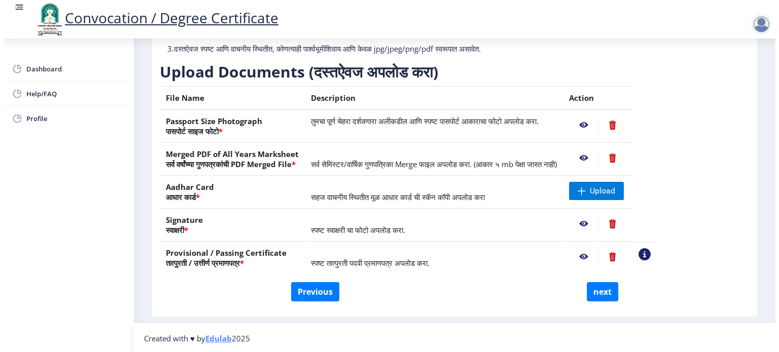
scroll to position [29, 0]
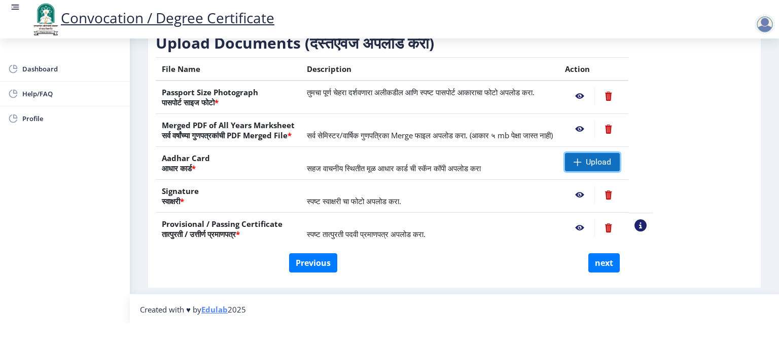
click at [620, 167] on span "Upload" at bounding box center [592, 162] width 55 height 18
click at [619, 168] on span "Upload" at bounding box center [592, 162] width 55 height 18
click at [46, 72] on span "Dashboard" at bounding box center [71, 69] width 99 height 12
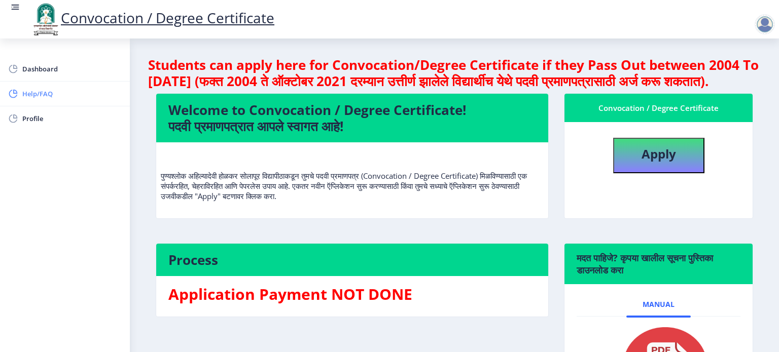
click at [33, 97] on span "Help/FAQ" at bounding box center [71, 94] width 99 height 12
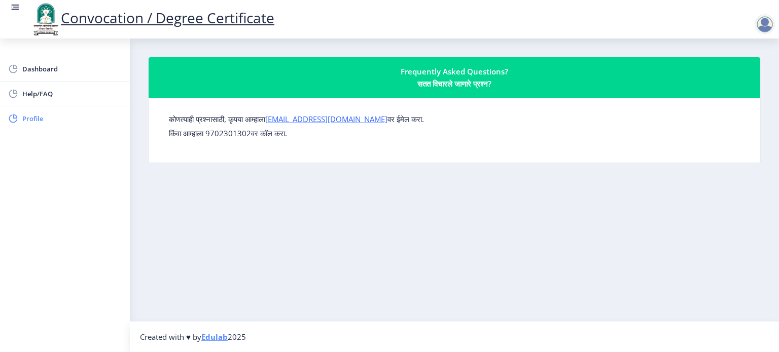
click at [36, 115] on span "Profile" at bounding box center [71, 119] width 99 height 12
select select
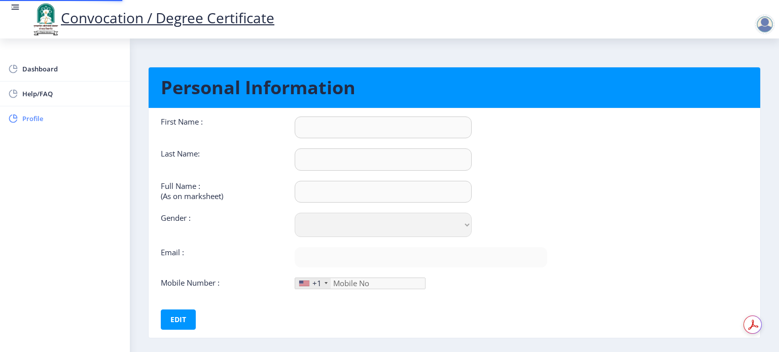
type input "Imran"
type input "Bagwan"
type input "Bagwan [PERSON_NAME]"
select select "[DEMOGRAPHIC_DATA]"
type input "[EMAIL_ADDRESS][DOMAIN_NAME]"
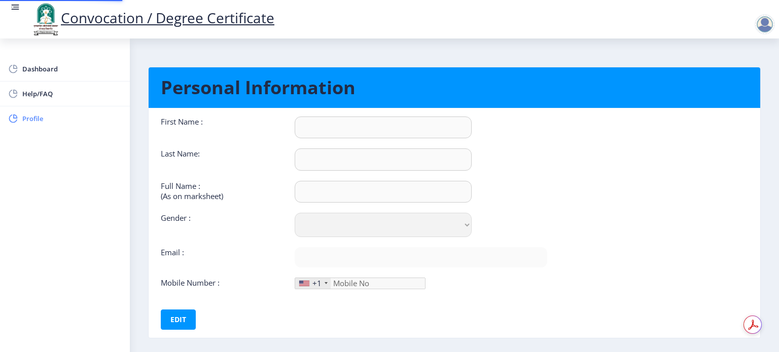
type input "8381059105"
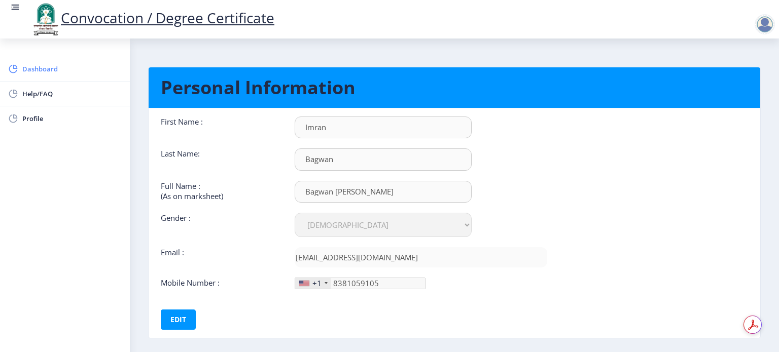
click at [39, 69] on span "Dashboard" at bounding box center [71, 69] width 99 height 12
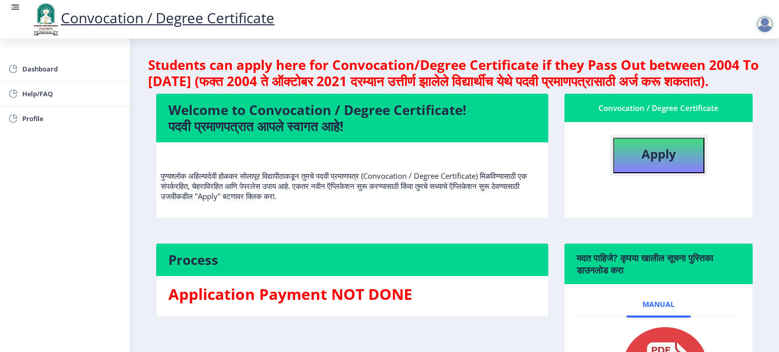
click at [675, 166] on button "Apply" at bounding box center [658, 156] width 91 height 36
select select
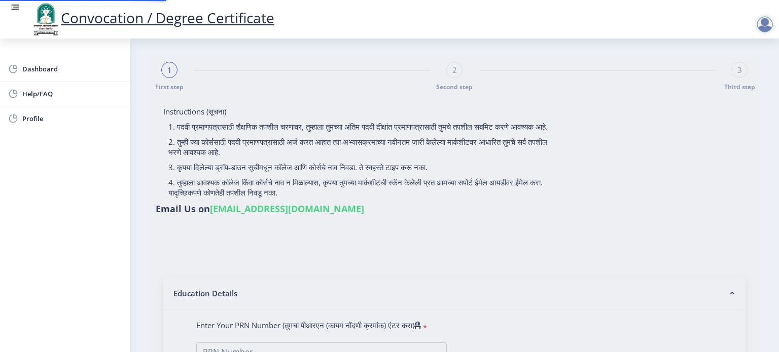
type input "Bagwan [PERSON_NAME]"
type input "Nasim"
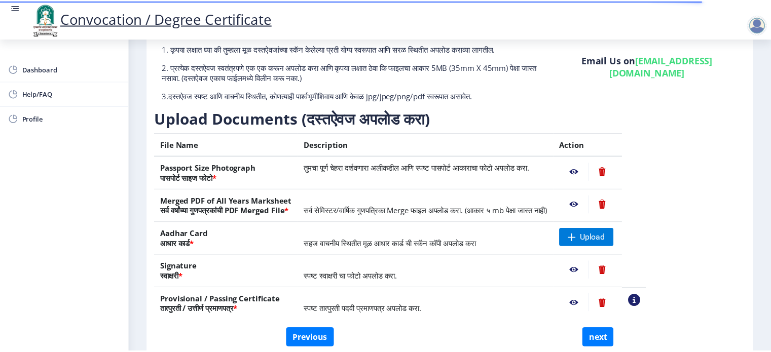
scroll to position [121, 0]
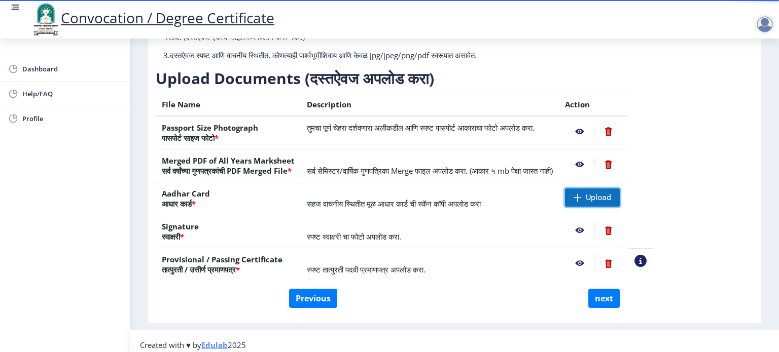
click at [611, 193] on span "Upload" at bounding box center [598, 198] width 25 height 10
click at [647, 259] on nb-action at bounding box center [640, 261] width 12 height 12
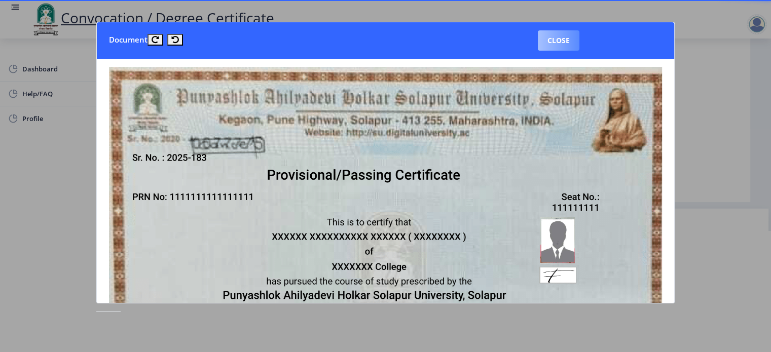
click at [559, 38] on button "Close" at bounding box center [559, 40] width 42 height 20
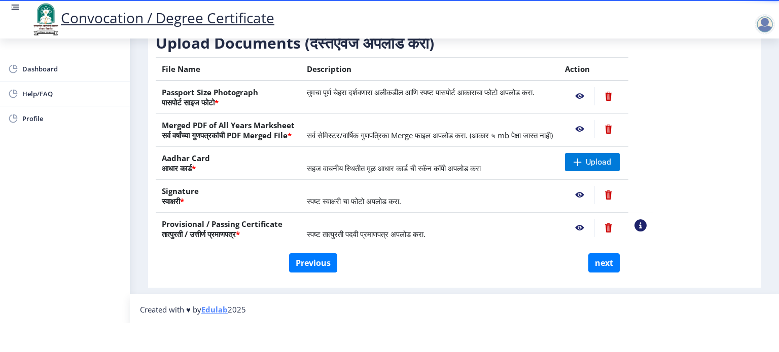
scroll to position [0, 0]
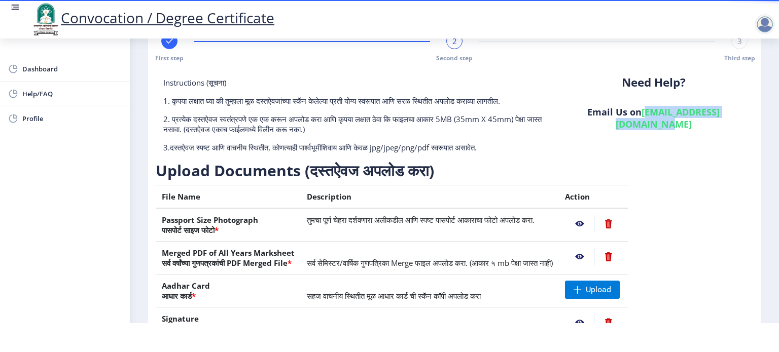
drag, startPoint x: 622, startPoint y: 112, endPoint x: 759, endPoint y: 114, distance: 137.4
click at [759, 114] on nb-layout-column "First step 2 Second step 3 Third step Instructions (सूचना) 1. कृपया लक्षात घ्या…" at bounding box center [454, 216] width 649 height 412
drag, startPoint x: 583, startPoint y: 155, endPoint x: 690, endPoint y: 199, distance: 116.2
click at [690, 199] on div "Instructions (सूचना) 1. कृपया लक्षात घ्या की तुम्हाला मूळ दस्तऐवजांच्या स्कॅन क…" at bounding box center [454, 230] width 597 height 304
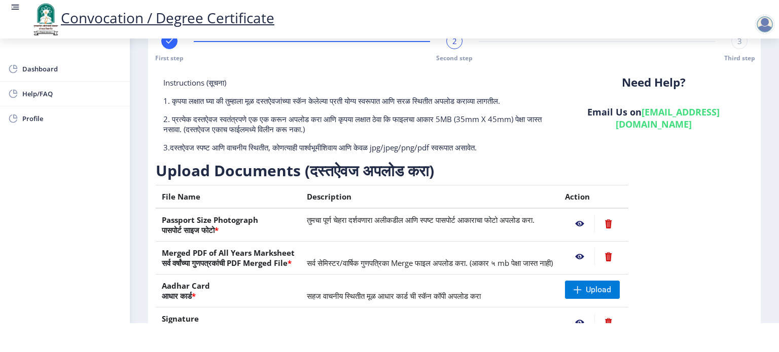
drag, startPoint x: 509, startPoint y: 164, endPoint x: 484, endPoint y: 163, distance: 24.4
click at [484, 163] on h3 "Upload Documents (दस्तऐवज अपलोड करा)" at bounding box center [404, 171] width 497 height 20
drag, startPoint x: 484, startPoint y: 163, endPoint x: 458, endPoint y: 147, distance: 30.5
click at [458, 147] on p "3.दस्तऐवज स्पष्ट आणि वाचनीय स्थितीत, कोणत्याही पार्श्वभूमीशिवाय आणि केवळ jpg/jp…" at bounding box center [354, 148] width 383 height 10
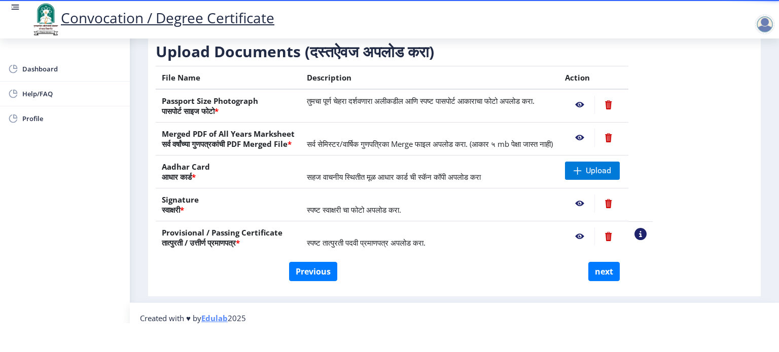
scroll to position [128, 0]
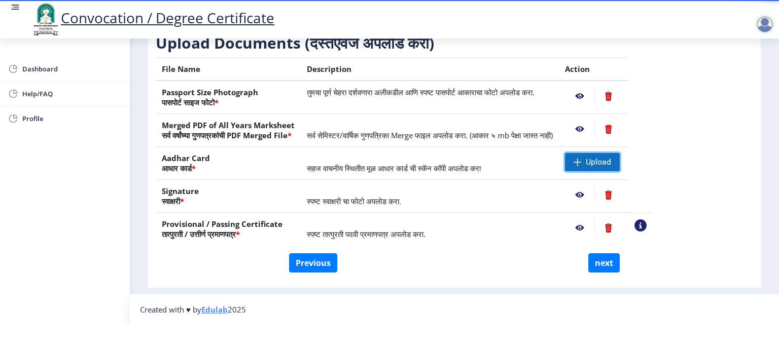
click at [611, 157] on span "Upload" at bounding box center [598, 162] width 25 height 10
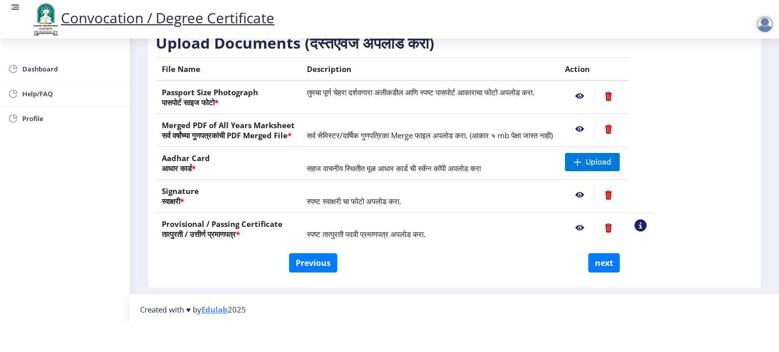
click at [688, 135] on div "Instructions (सूचना) 1. कृपया लक्षात घ्या की तुम्हाला मूळ दस्तऐवजांच्या स्कॅन क…" at bounding box center [454, 102] width 597 height 304
click at [653, 151] on table "File Name Description Action Passport Size Photograph पासपोर्ट साइज फोटो * तुमच…" at bounding box center [404, 151] width 497 height 188
click at [611, 158] on span "Upload" at bounding box center [598, 162] width 25 height 10
click at [31, 96] on span "Help/FAQ" at bounding box center [71, 94] width 99 height 12
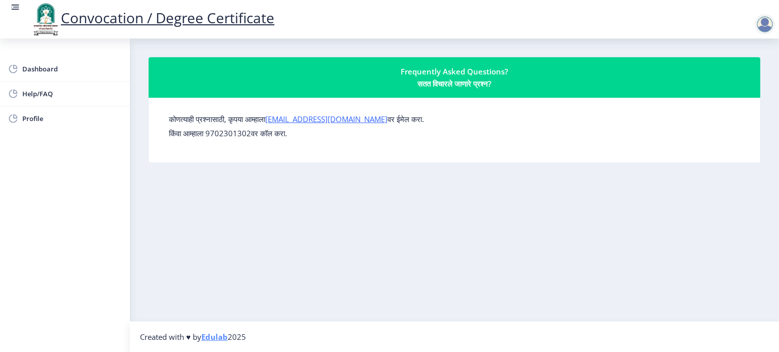
click at [232, 133] on p "किंवा आम्हाला 9702301302वर कॉल करा." at bounding box center [454, 133] width 571 height 10
click at [262, 139] on div "कोणत्याही प्रश्नासाठी, कृपया आम्हाला su.sfc@studentscenter.in वर ईमेल करा. किंव…" at bounding box center [454, 130] width 587 height 49
